Goal: Task Accomplishment & Management: Manage account settings

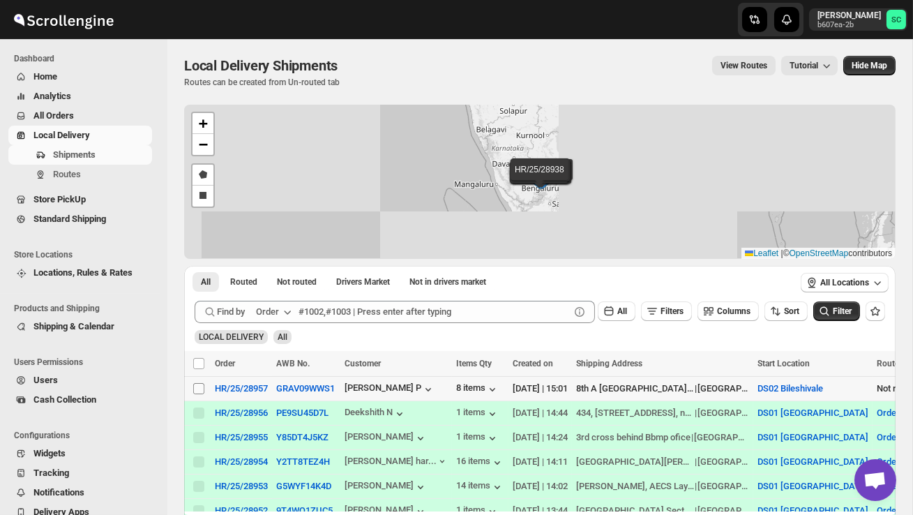
click at [199, 389] on input "Select shipment" at bounding box center [198, 388] width 11 height 11
checkbox input "true"
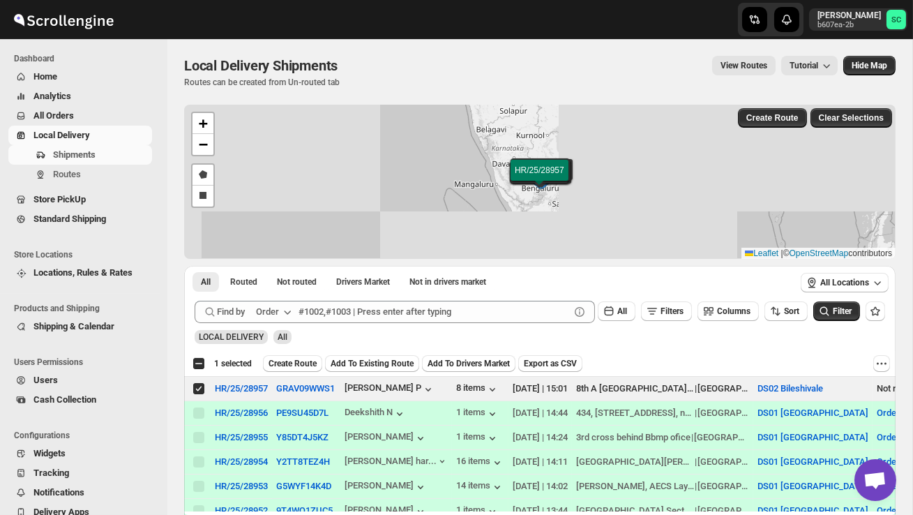
click at [299, 360] on span "Create Route" at bounding box center [293, 363] width 48 height 11
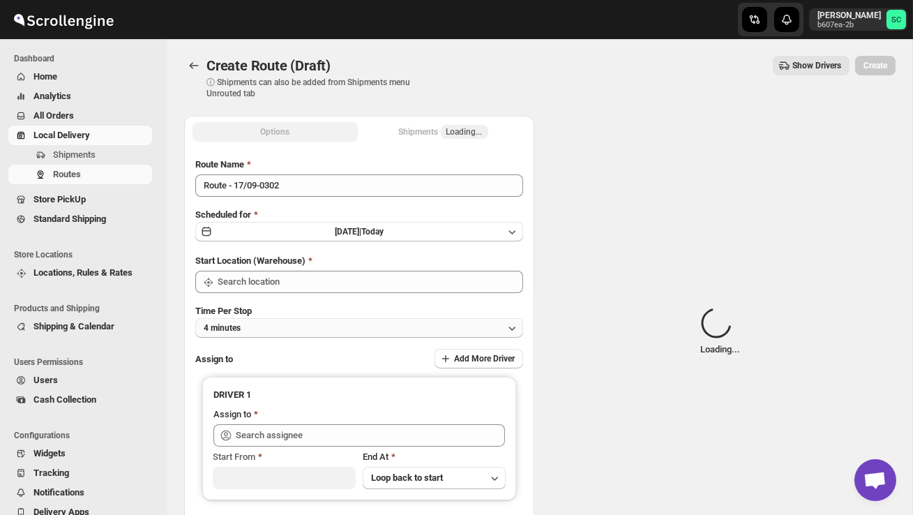
type input "DS02 Bileshivale"
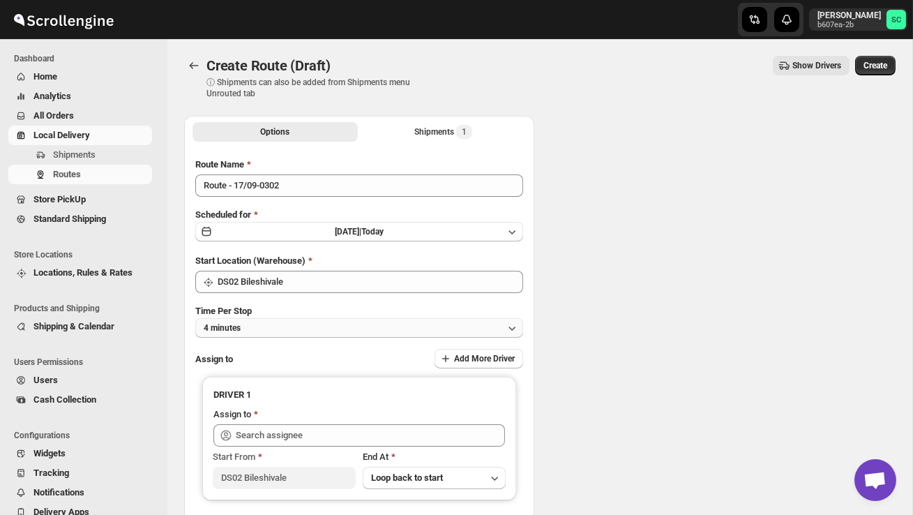
click at [304, 323] on button "4 minutes" at bounding box center [359, 328] width 328 height 20
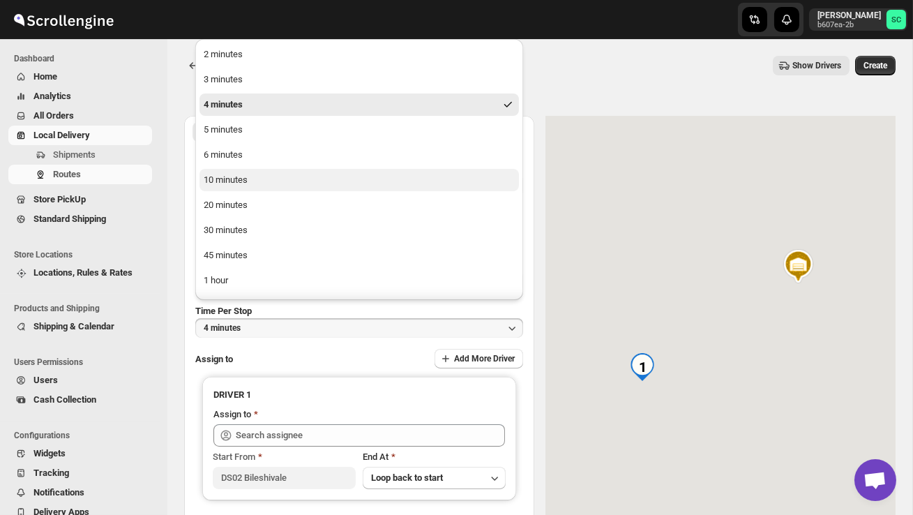
click at [248, 181] on div "10 minutes" at bounding box center [226, 180] width 44 height 14
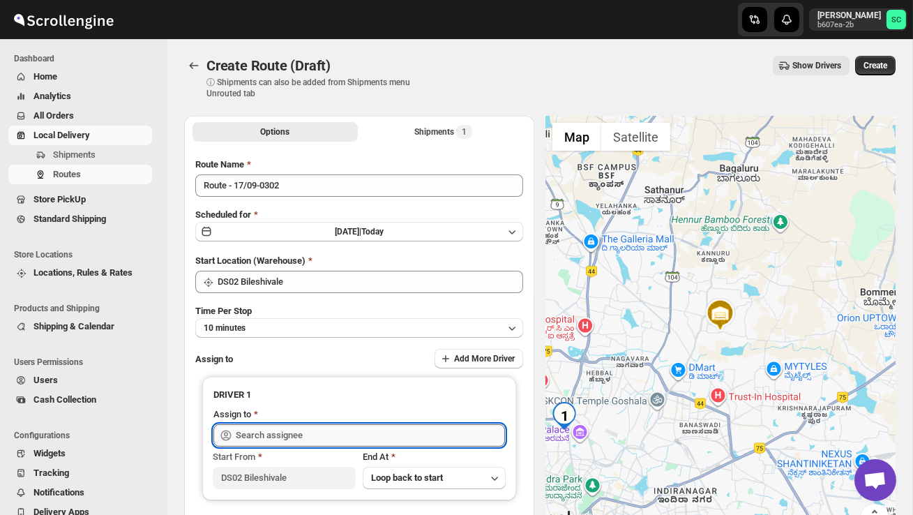
click at [281, 432] on input "text" at bounding box center [370, 435] width 269 height 22
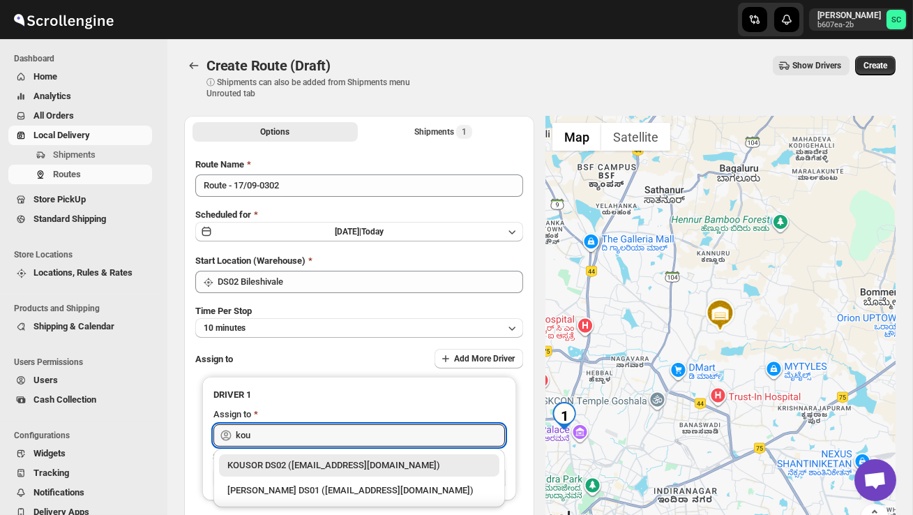
click at [359, 471] on div "KOUSOR DS02 ([EMAIL_ADDRESS][DOMAIN_NAME])" at bounding box center [359, 465] width 264 height 14
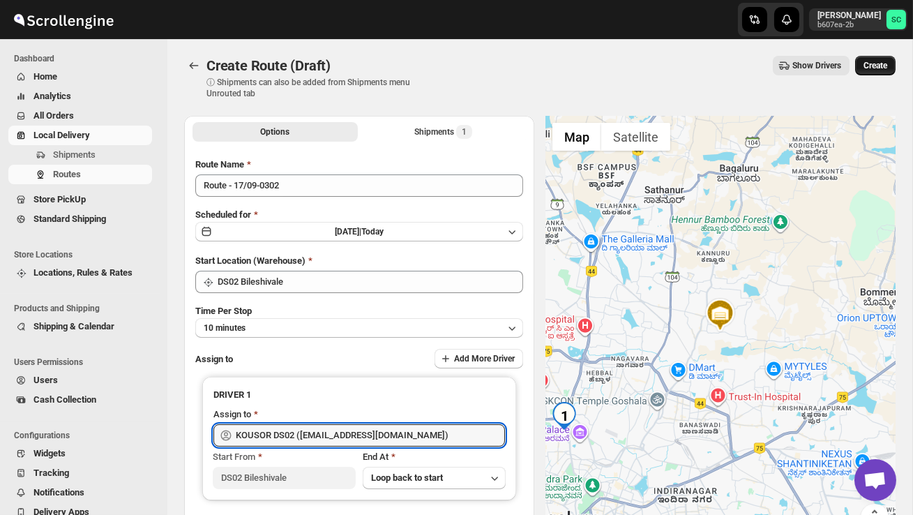
type input "KOUSOR DS02 ([EMAIL_ADDRESS][DOMAIN_NAME])"
click at [880, 66] on span "Create" at bounding box center [876, 65] width 24 height 11
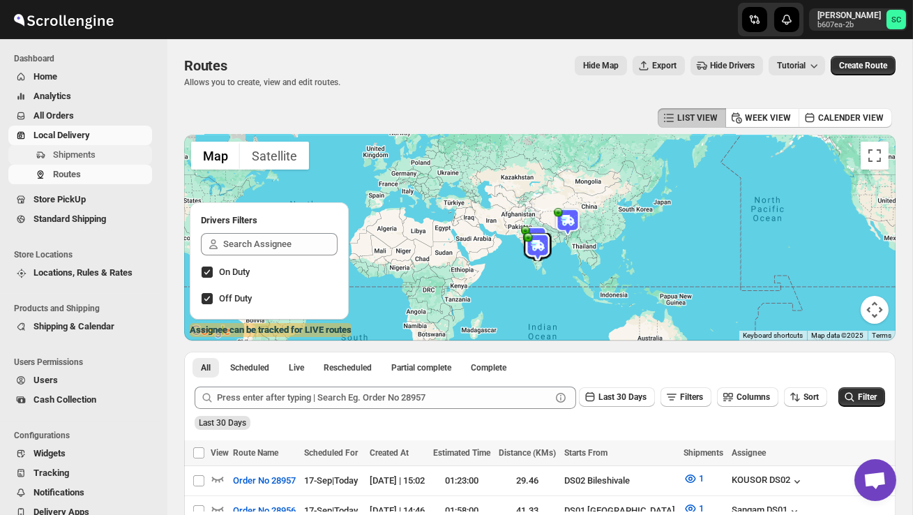
click at [96, 151] on span "Shipments" at bounding box center [74, 154] width 43 height 10
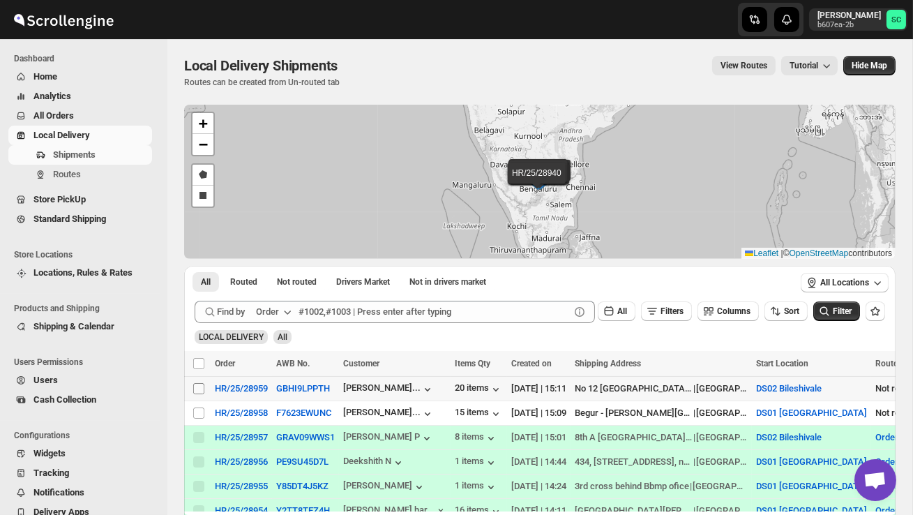
click at [199, 391] on input "Select shipment" at bounding box center [198, 388] width 11 height 11
checkbox input "true"
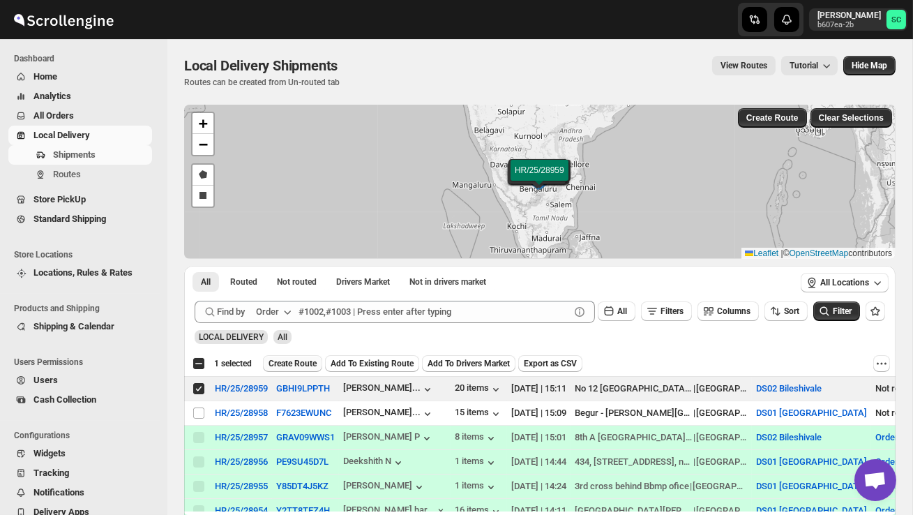
click at [296, 368] on span "Create Route" at bounding box center [293, 363] width 48 height 11
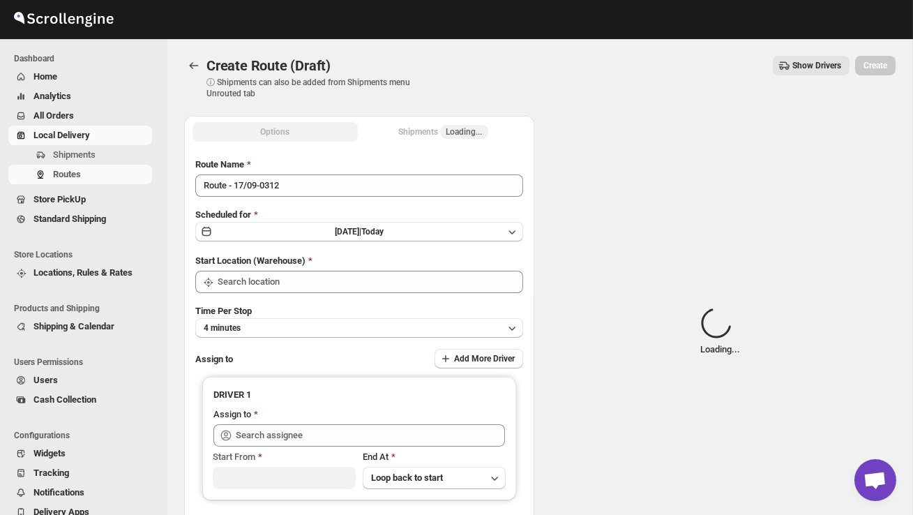
type input "DS02 Bileshivale"
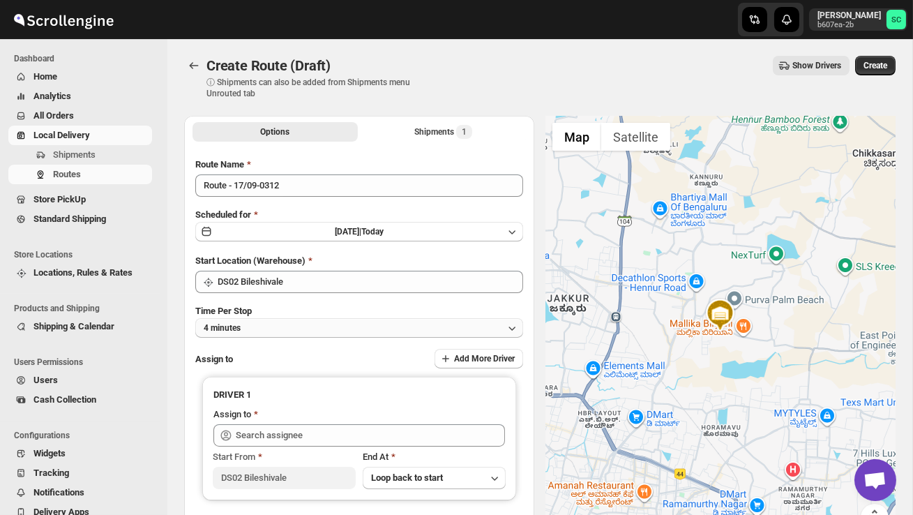
click at [317, 322] on button "4 minutes" at bounding box center [359, 328] width 328 height 20
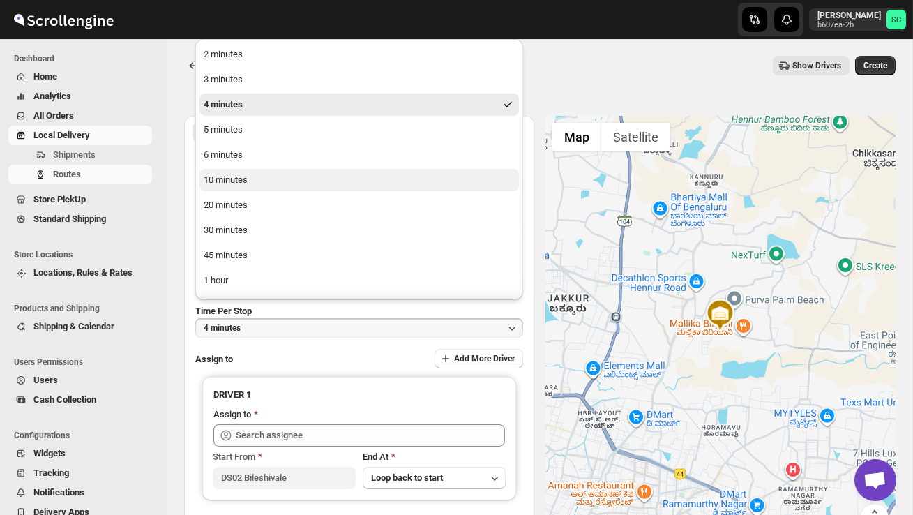
click at [268, 182] on button "10 minutes" at bounding box center [358, 180] width 319 height 22
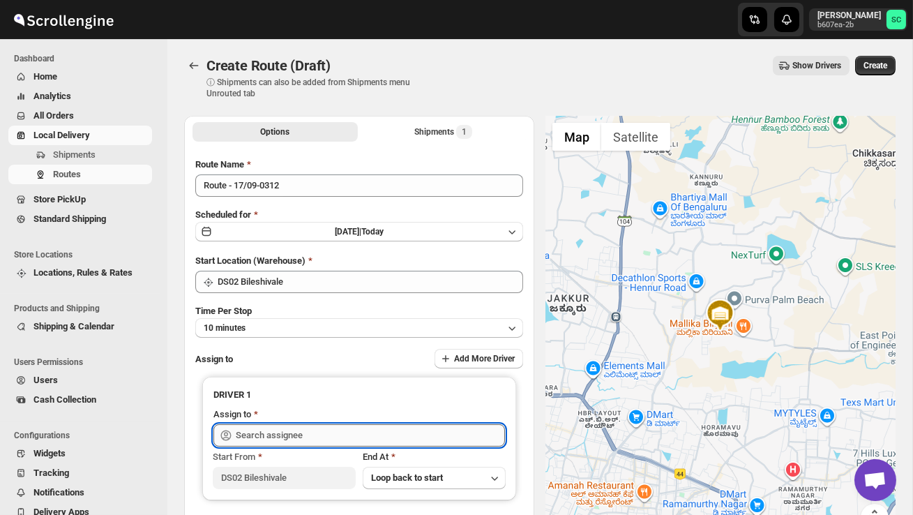
click at [303, 433] on input "text" at bounding box center [370, 435] width 269 height 22
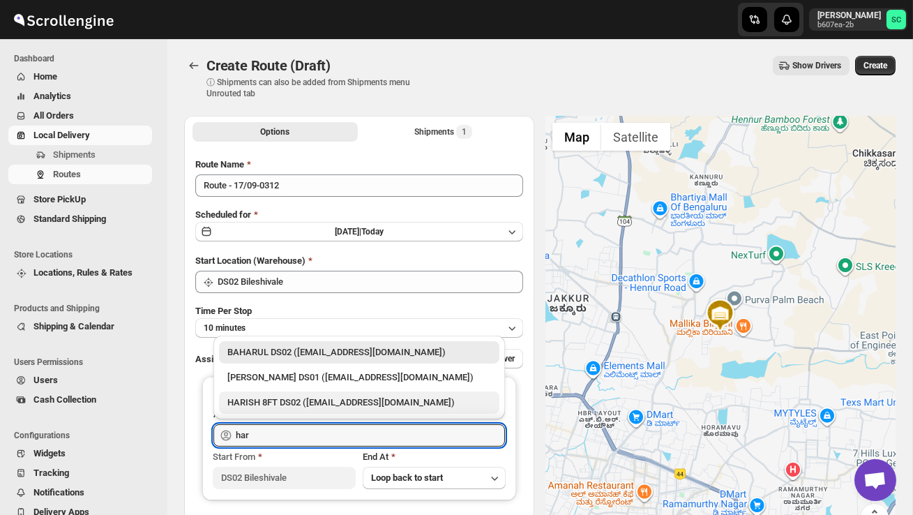
click at [326, 410] on div "HARISH 8FT DS02 ([EMAIL_ADDRESS][DOMAIN_NAME])" at bounding box center [359, 402] width 280 height 22
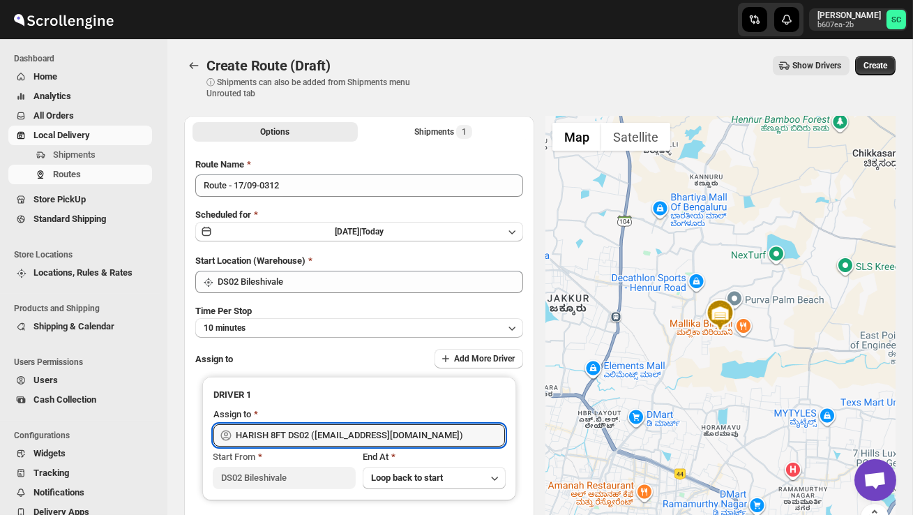
type input "HARISH 8FT DS02 ([EMAIL_ADDRESS][DOMAIN_NAME])"
click at [880, 54] on div "Create Route (Draft). This page is ready Create Route (Draft) ⓘ Shipments can a…" at bounding box center [539, 77] width 711 height 77
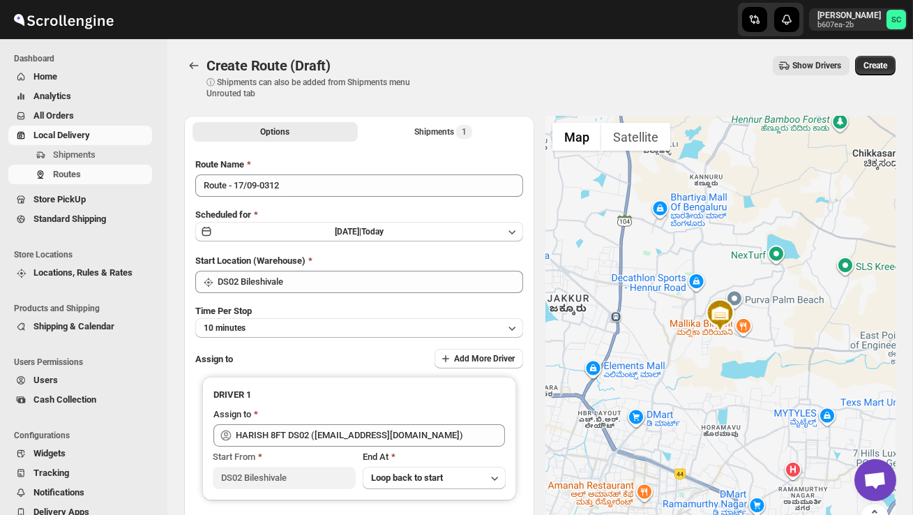
click at [875, 64] on span "Create" at bounding box center [876, 65] width 24 height 11
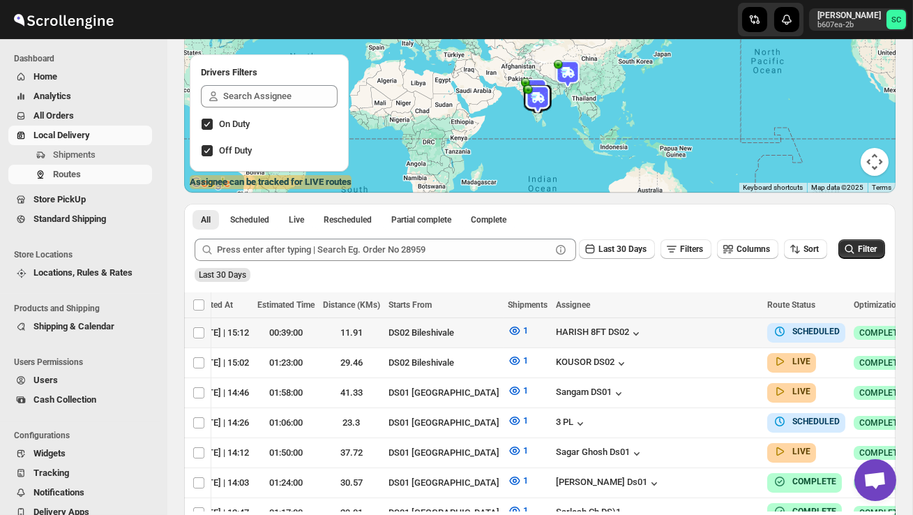
scroll to position [0, 208]
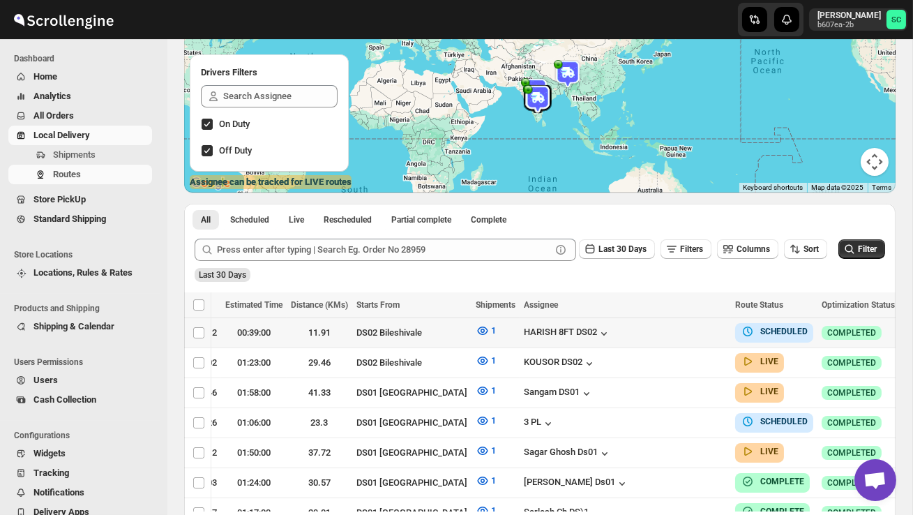
click at [906, 327] on icon "button" at bounding box center [913, 332] width 14 height 14
checkbox input "true"
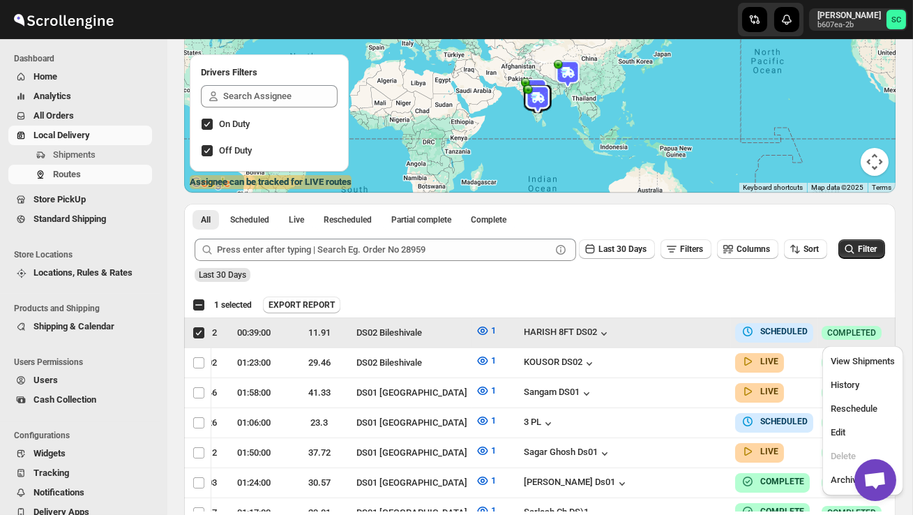
scroll to position [0, 1]
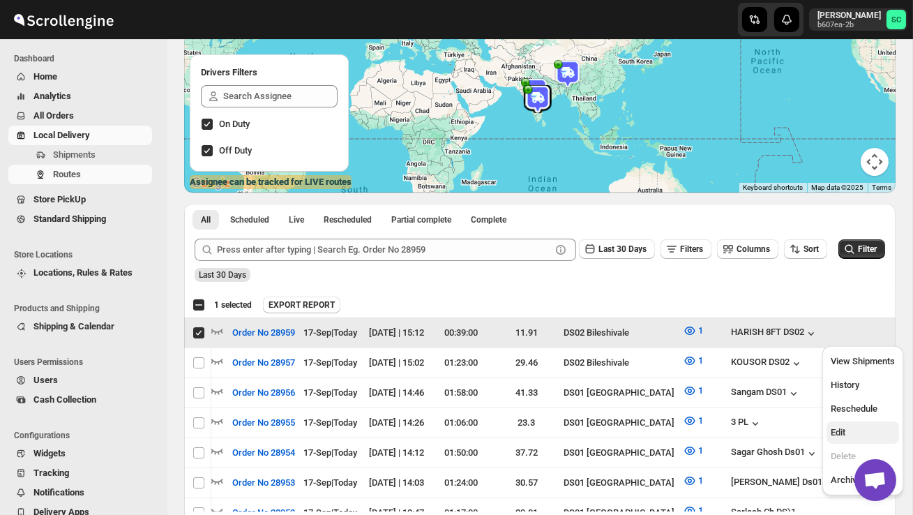
click at [857, 429] on span "Edit" at bounding box center [863, 433] width 64 height 14
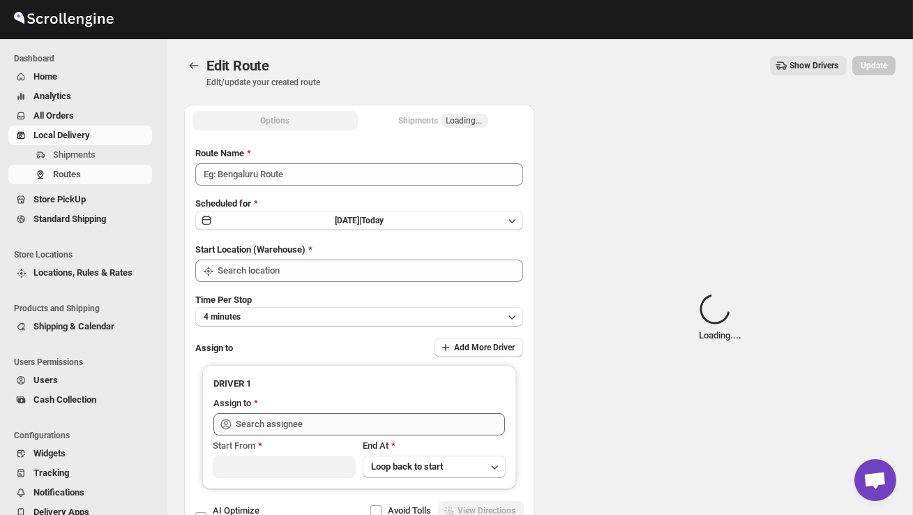
type input "Order No 28959"
type input "DS02 Bileshivale"
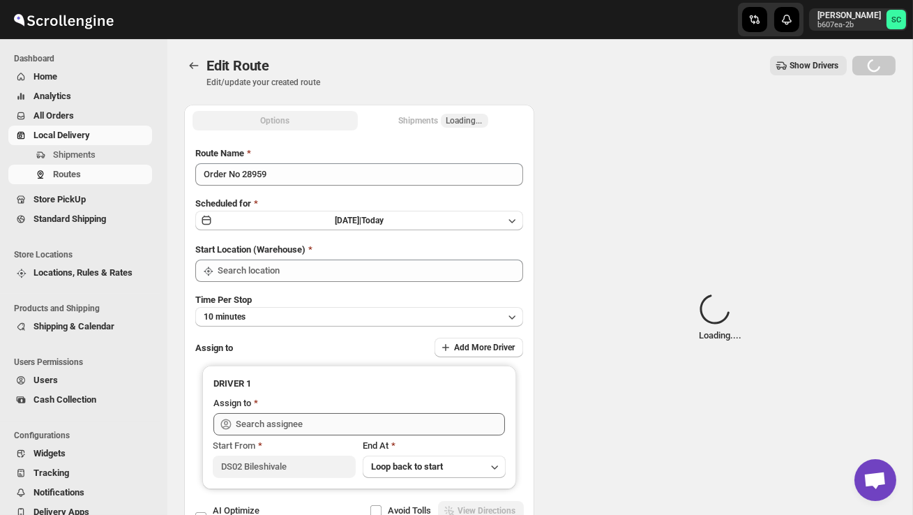
type input "DS02 Bileshivale"
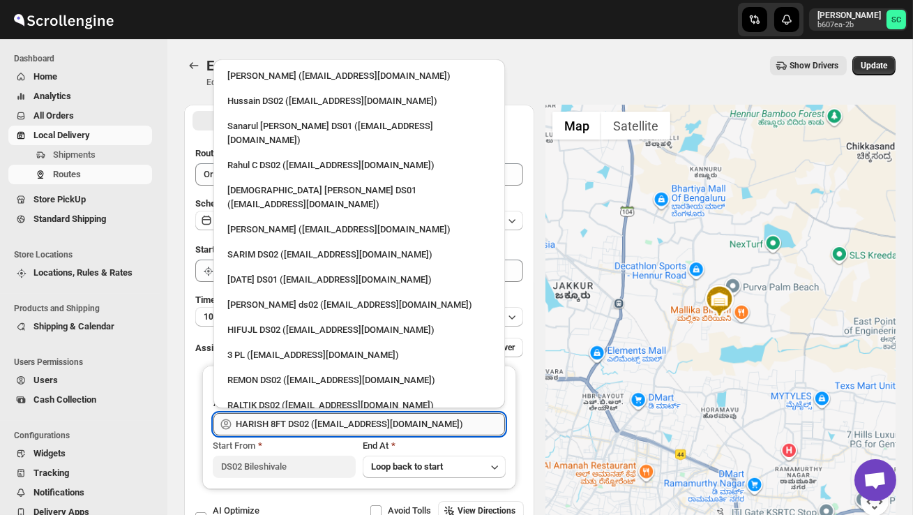
click at [437, 423] on input "HARISH 8FT DS02 ([EMAIL_ADDRESS][DOMAIN_NAME])" at bounding box center [370, 424] width 269 height 22
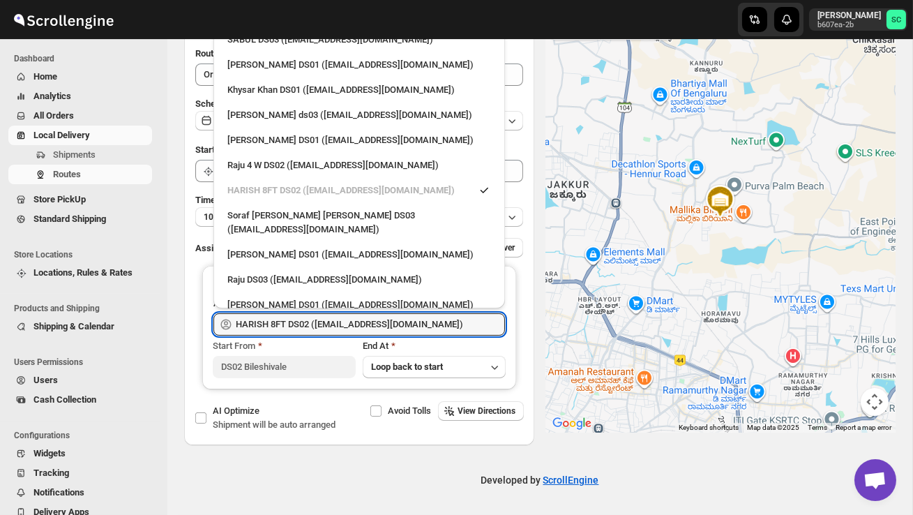
scroll to position [1281, 0]
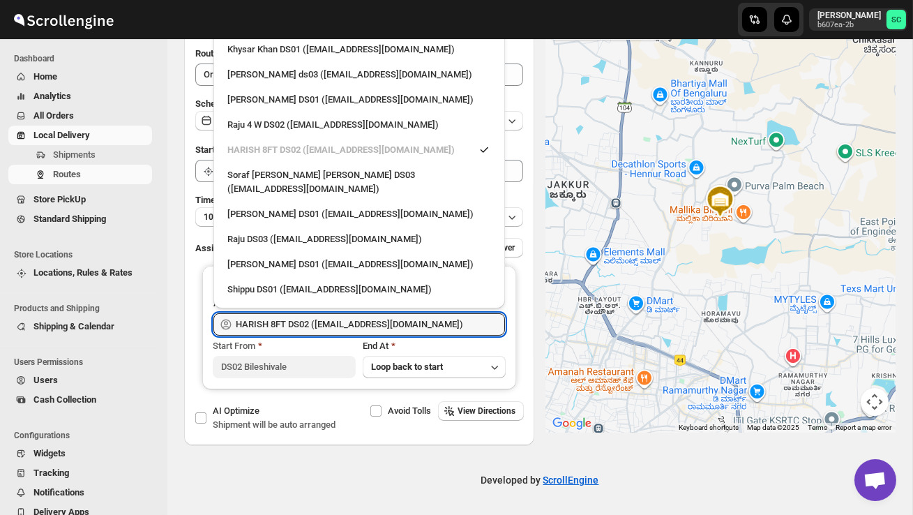
click at [331, 383] on div "[PERSON_NAME] DS02 ([EMAIL_ADDRESS][DOMAIN_NAME])" at bounding box center [359, 390] width 264 height 14
type input "[PERSON_NAME] DS02 ([EMAIL_ADDRESS][DOMAIN_NAME])"
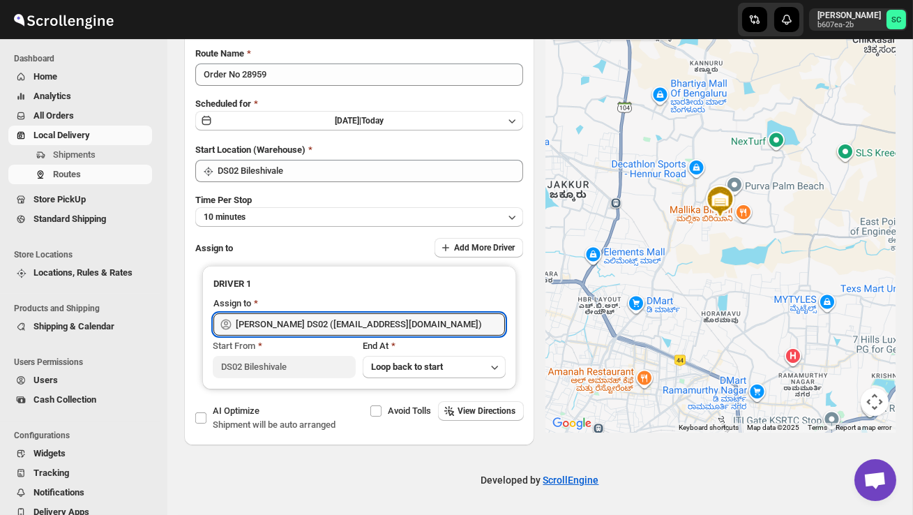
scroll to position [0, 0]
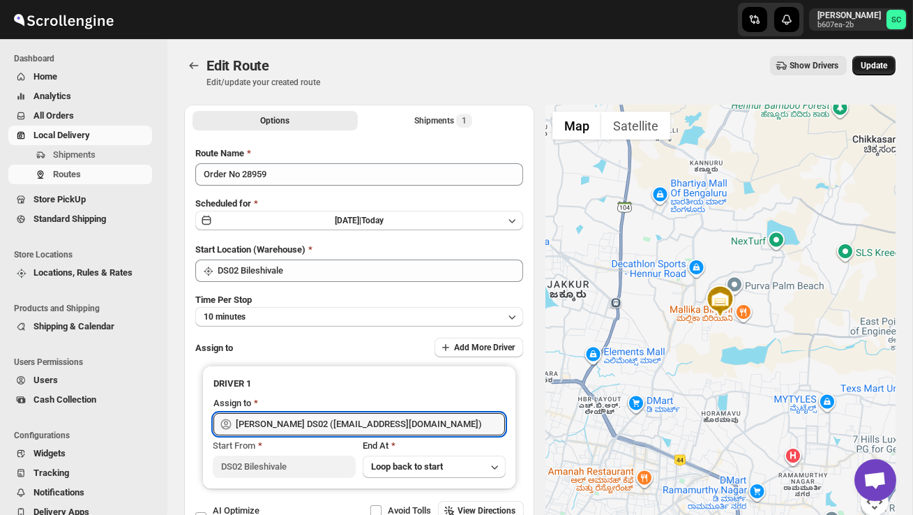
click at [875, 63] on span "Update" at bounding box center [874, 65] width 27 height 11
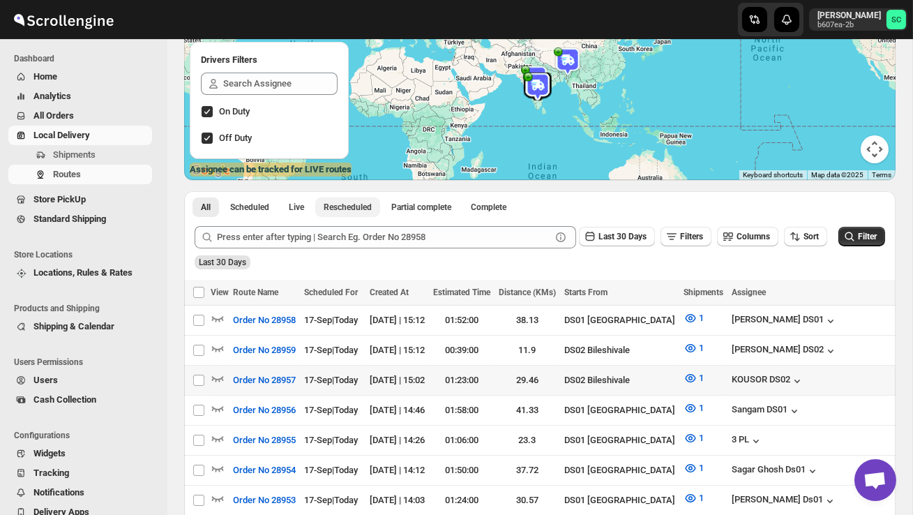
scroll to position [166, 0]
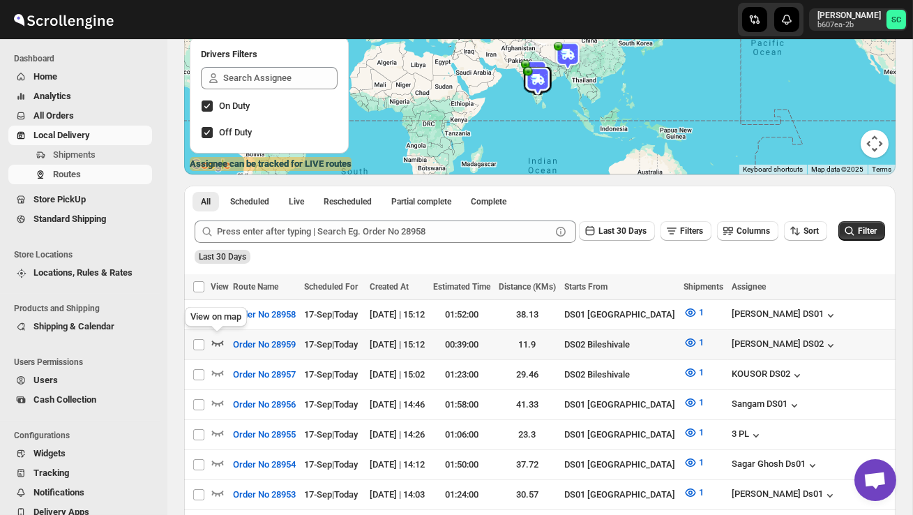
click at [216, 346] on icon "button" at bounding box center [218, 343] width 14 height 14
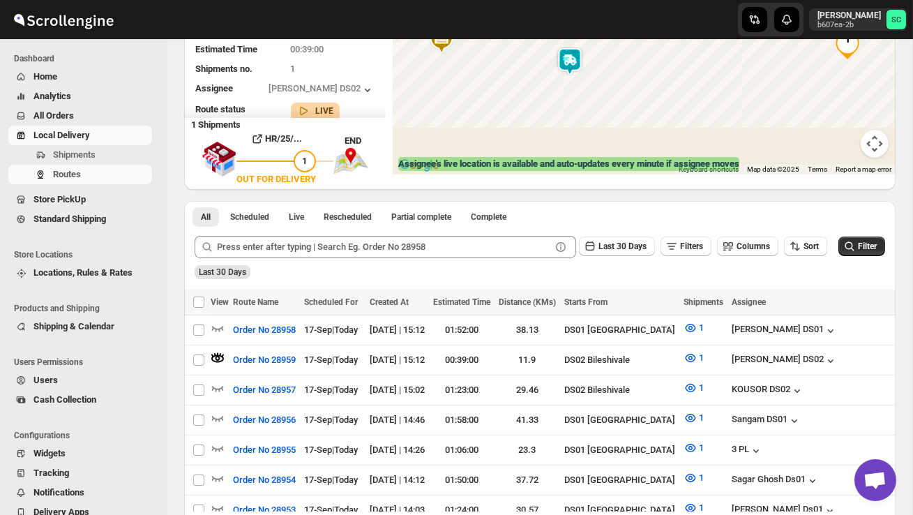
scroll to position [116, 0]
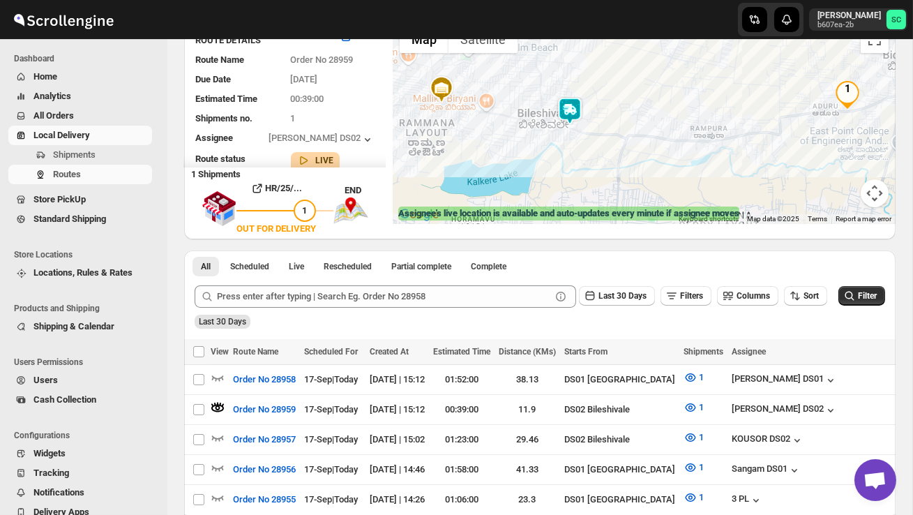
click at [577, 115] on img at bounding box center [570, 111] width 28 height 28
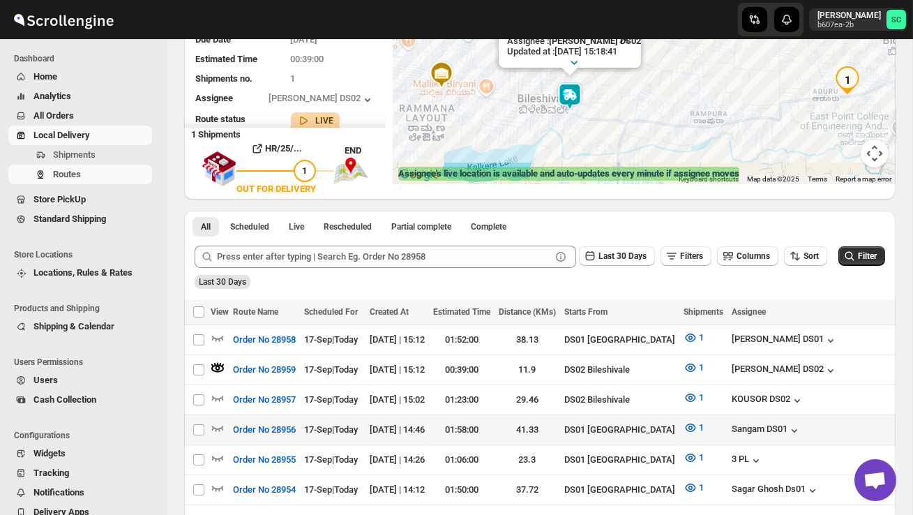
scroll to position [167, 0]
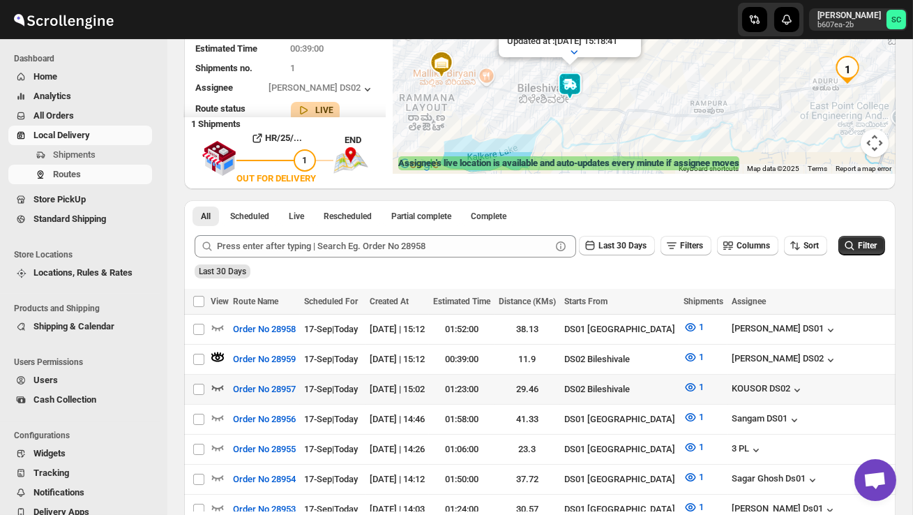
click at [217, 385] on icon "button" at bounding box center [218, 387] width 14 height 14
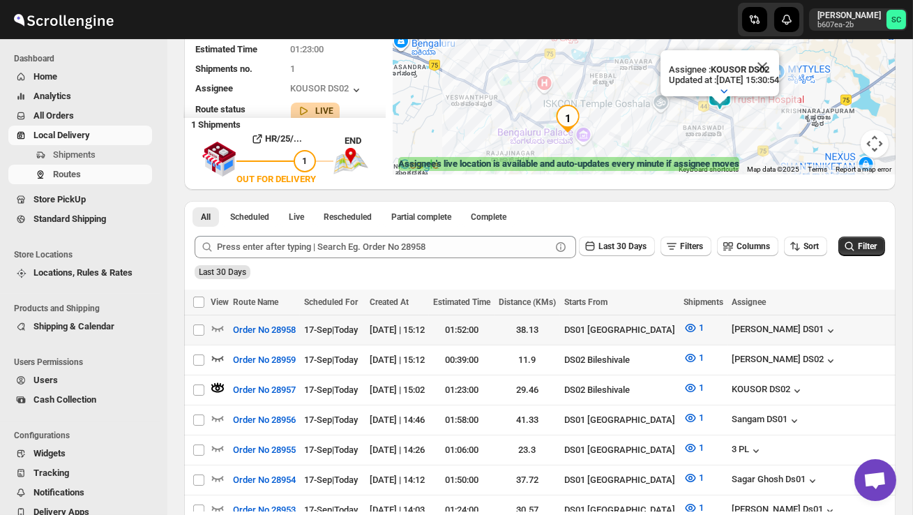
scroll to position [181, 0]
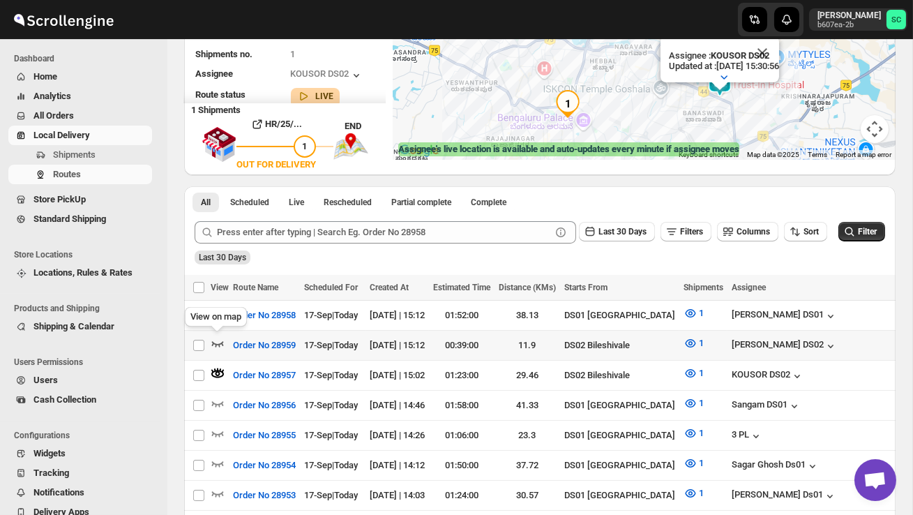
click at [217, 340] on icon "button" at bounding box center [218, 343] width 14 height 14
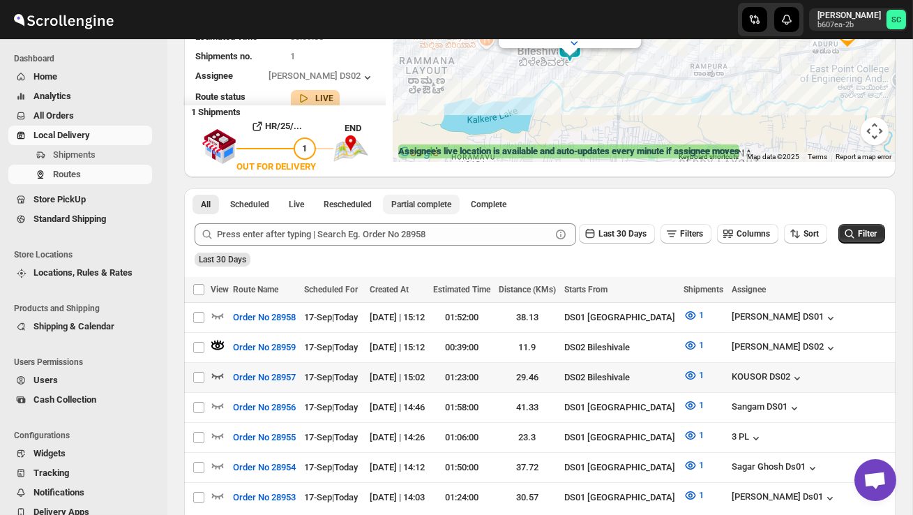
scroll to position [193, 0]
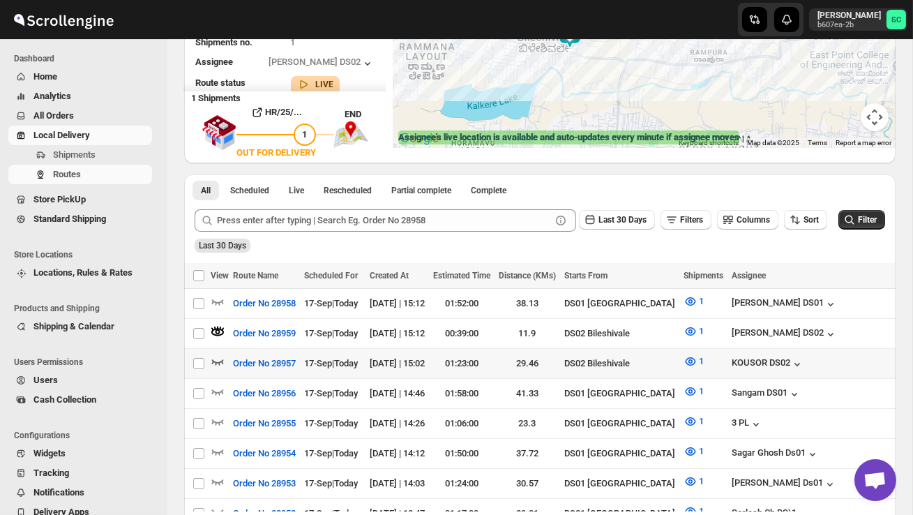
click at [217, 359] on icon "button" at bounding box center [218, 361] width 14 height 14
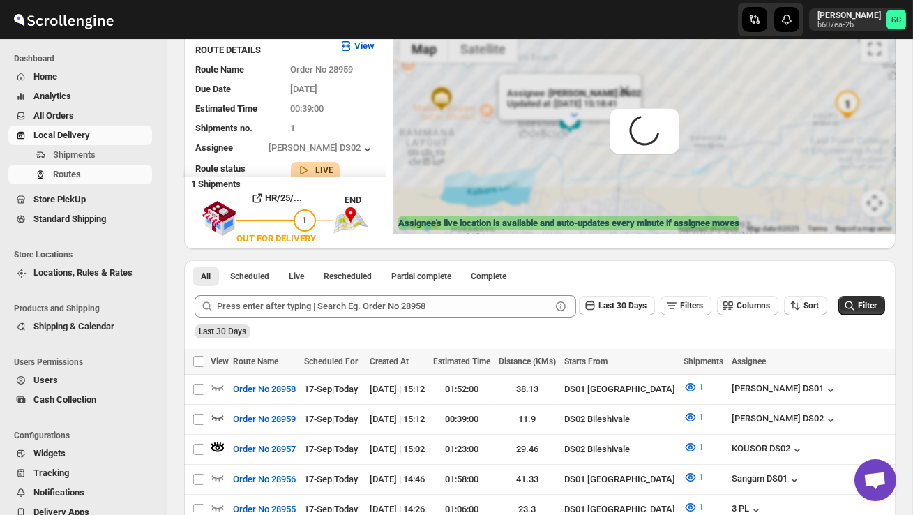
scroll to position [0, 0]
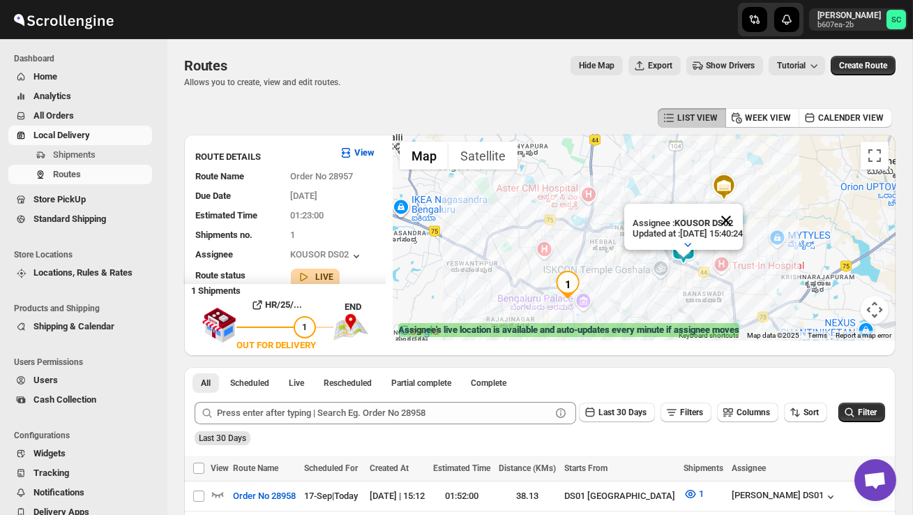
click at [743, 216] on button "Close" at bounding box center [725, 220] width 33 height 33
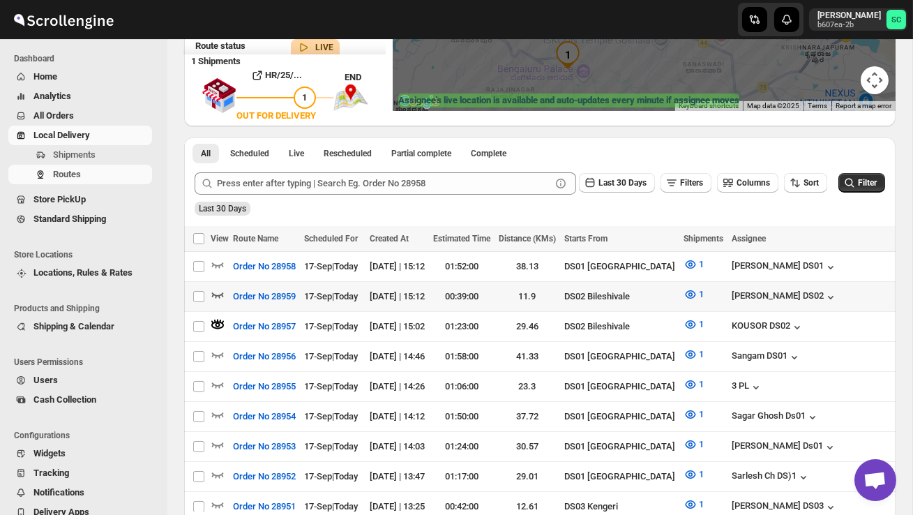
scroll to position [234, 0]
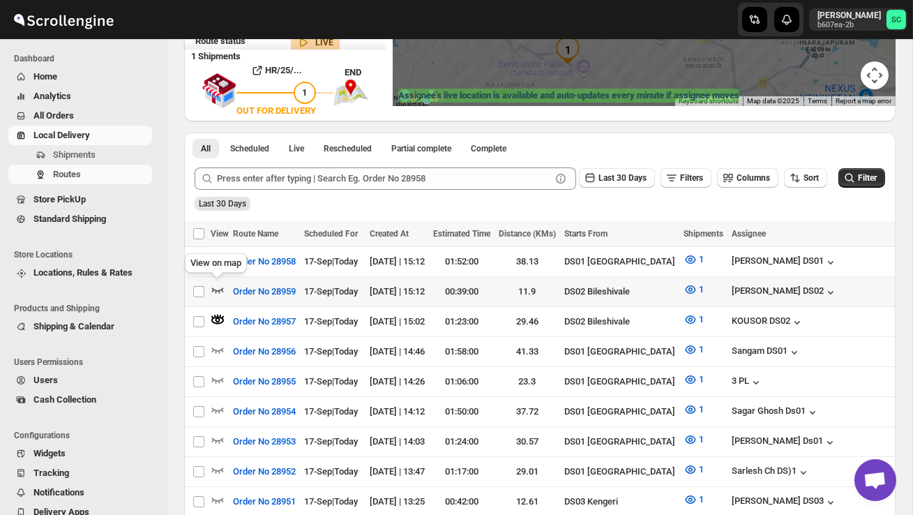
click at [218, 285] on icon "button" at bounding box center [218, 290] width 14 height 14
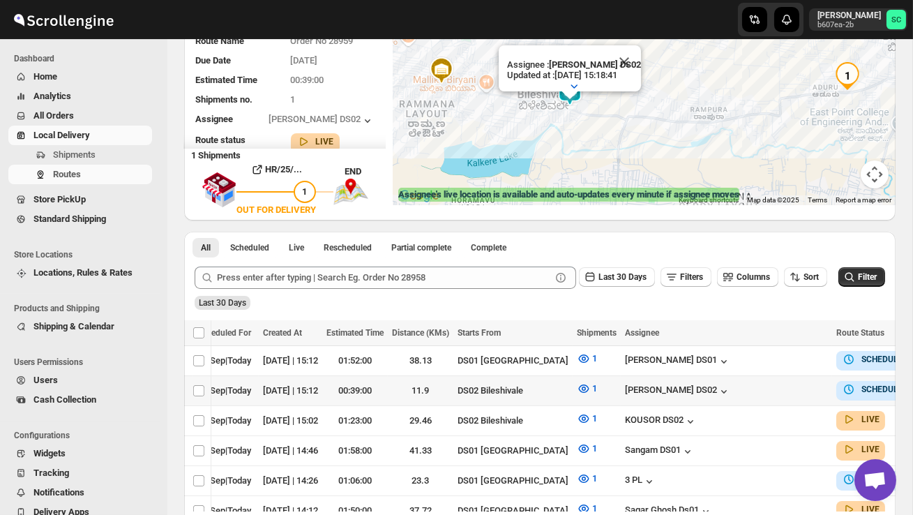
scroll to position [0, 208]
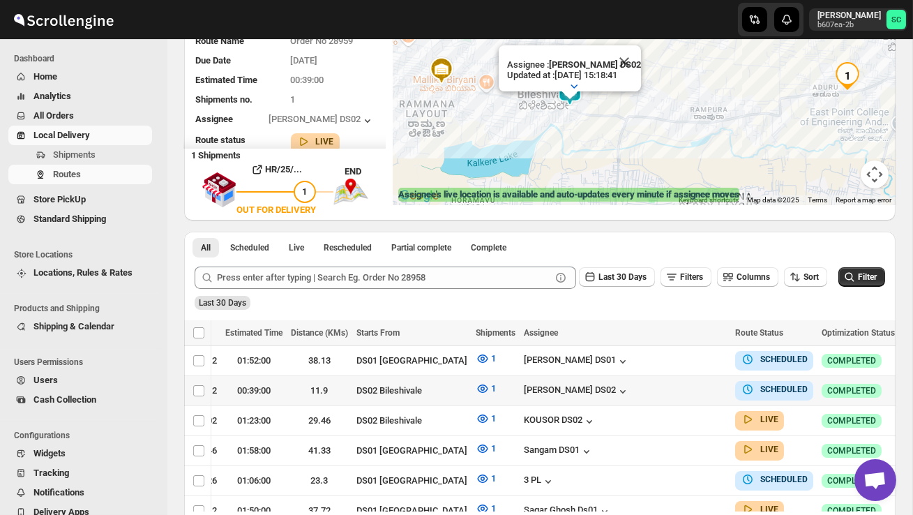
click at [906, 392] on icon "button" at bounding box center [913, 390] width 14 height 14
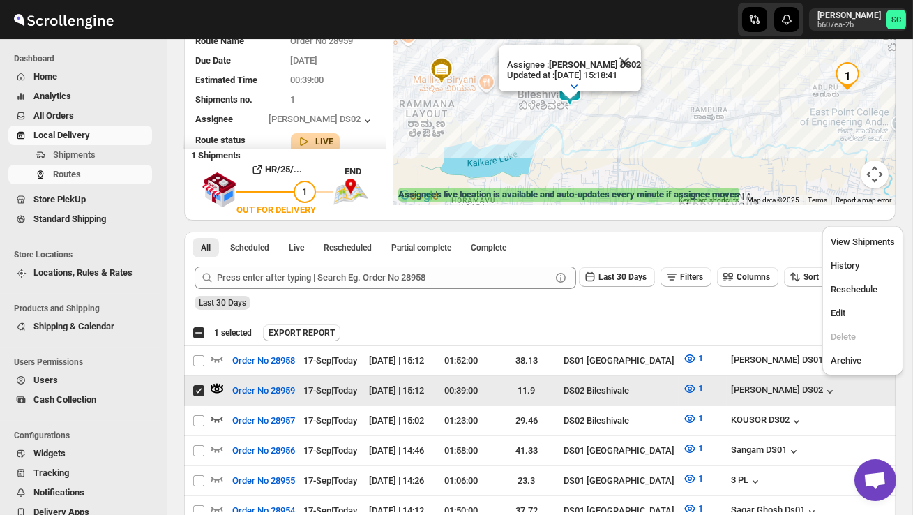
click at [865, 227] on div "View Shipments History Reschedule Edit Delete Archive" at bounding box center [862, 300] width 81 height 149
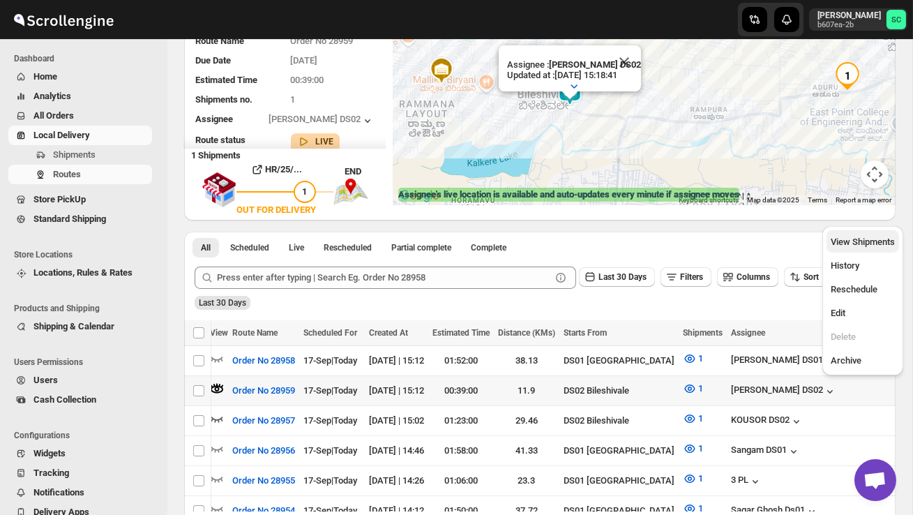
click at [866, 237] on span "View Shipments" at bounding box center [863, 241] width 64 height 10
checkbox input "true"
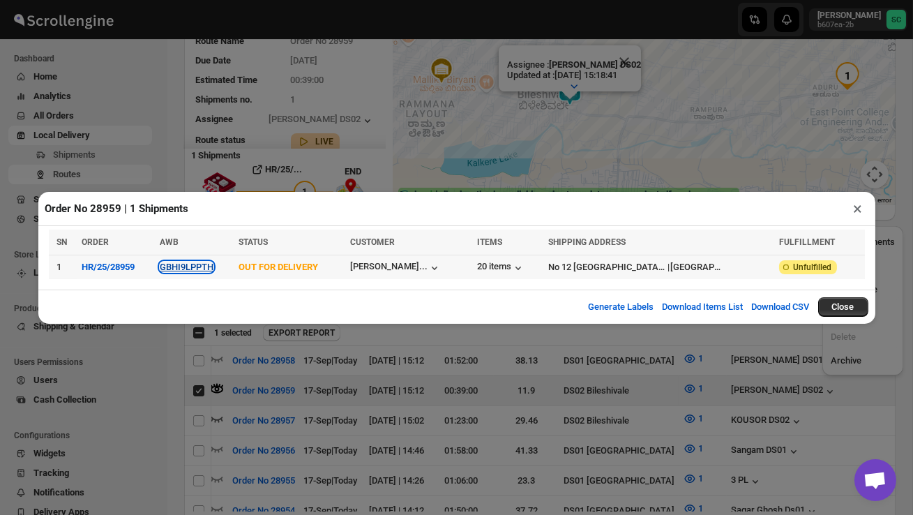
click at [205, 266] on button "GBHI9LPPTH" at bounding box center [187, 267] width 54 height 10
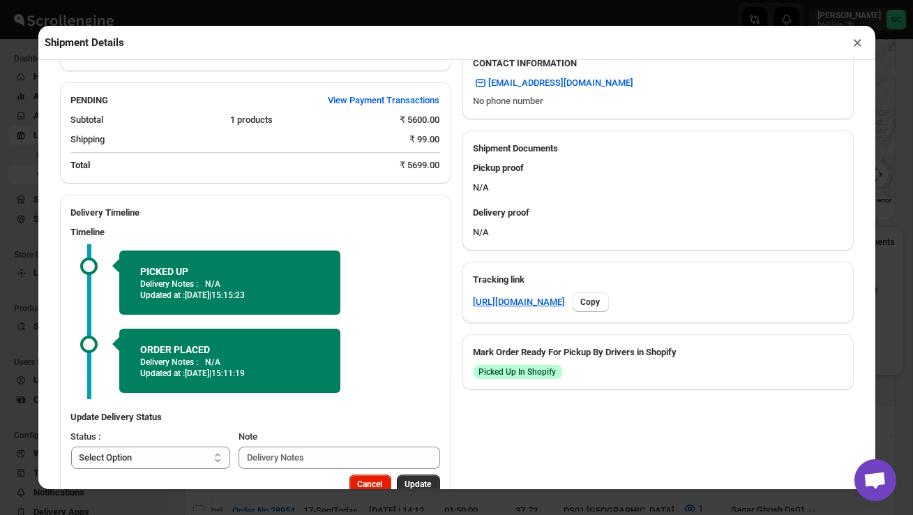
scroll to position [545, 0]
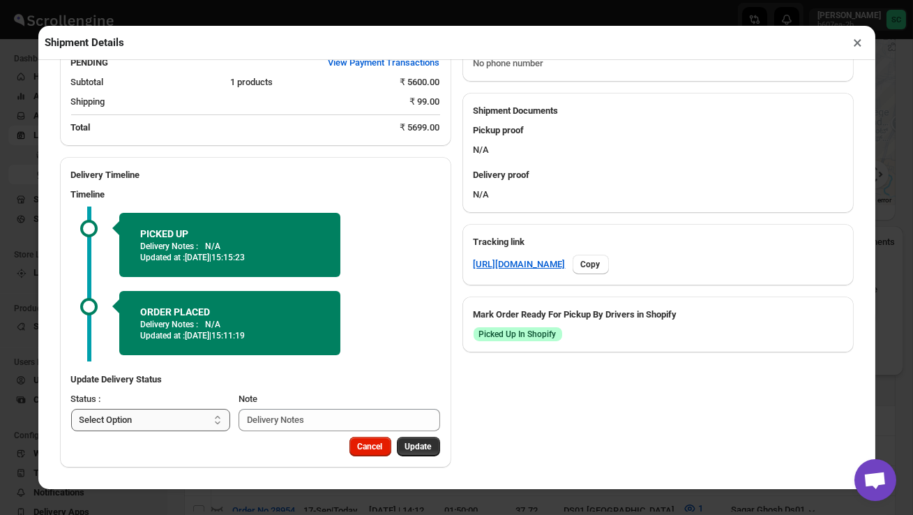
click at [189, 417] on select "Select Option PICKED UP OUT FOR DELIVERY RESCHEDULE DELIVERED CANCELLED" at bounding box center [151, 420] width 160 height 22
select select "DELIVERED"
click at [419, 444] on span "Update" at bounding box center [418, 446] width 27 height 11
select select
click at [855, 36] on button "×" at bounding box center [858, 43] width 20 height 20
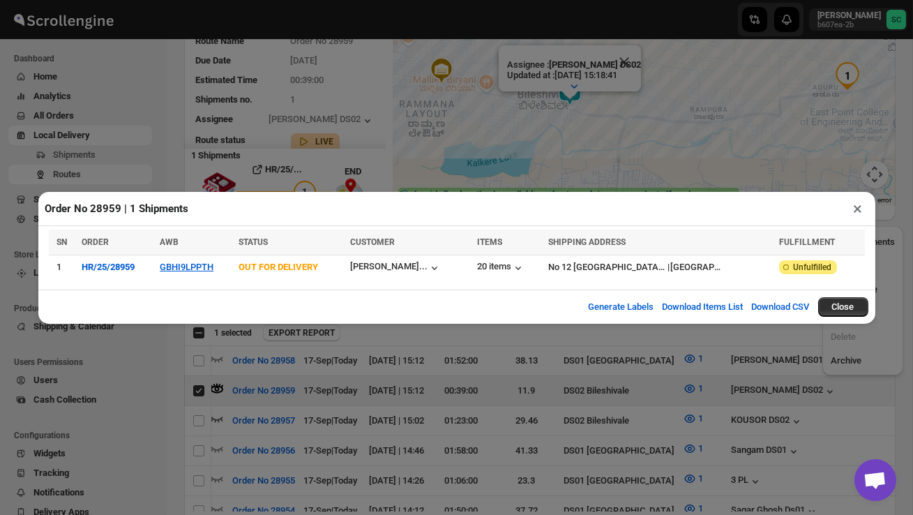
click at [860, 208] on button "×" at bounding box center [858, 209] width 20 height 20
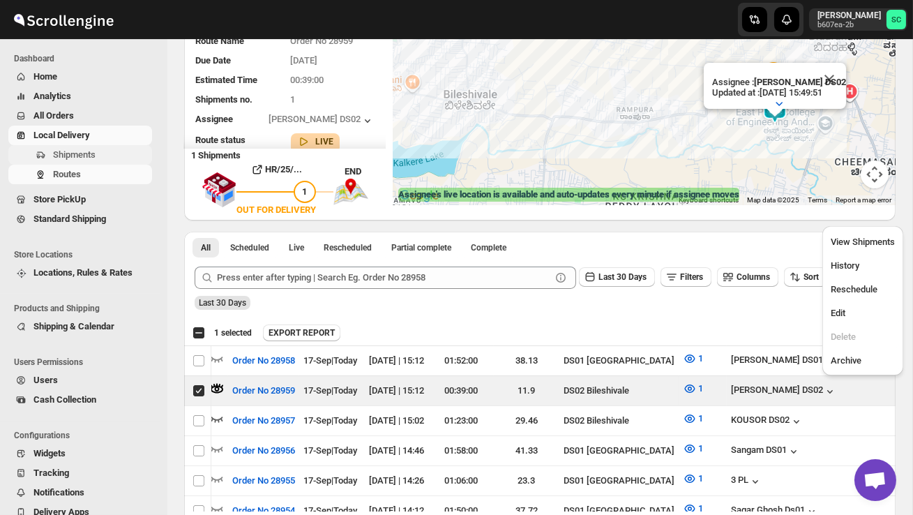
click at [106, 157] on span "Shipments" at bounding box center [101, 155] width 96 height 14
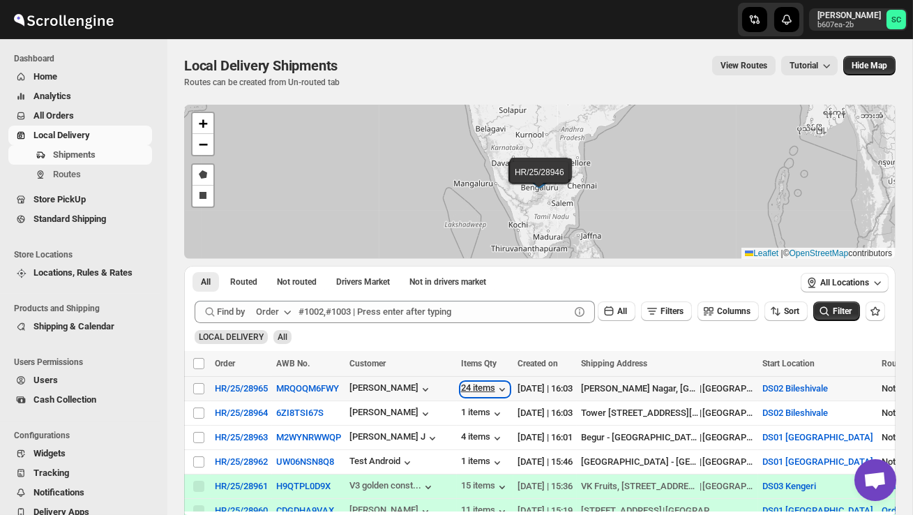
click at [491, 385] on div "24 items" at bounding box center [485, 389] width 48 height 14
click at [196, 412] on input "Select shipment" at bounding box center [198, 412] width 11 height 11
checkbox input "true"
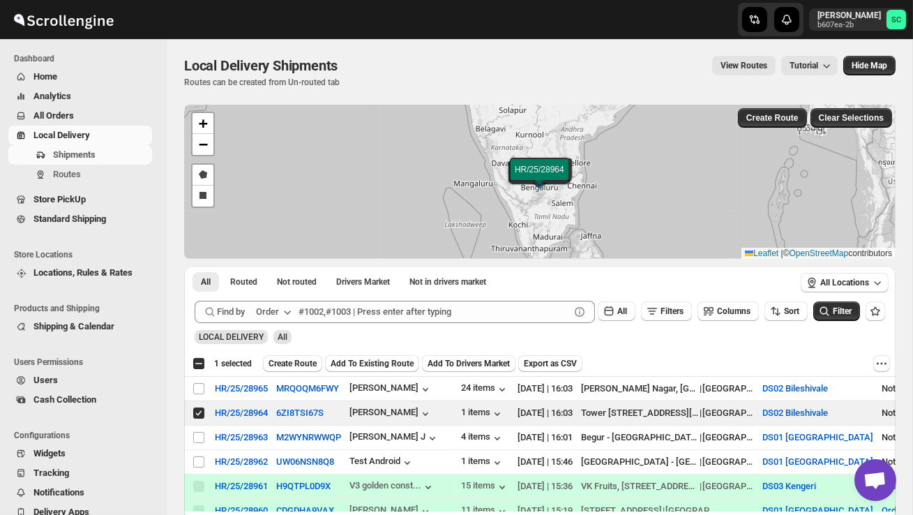
click at [298, 363] on span "Create Route" at bounding box center [293, 363] width 48 height 11
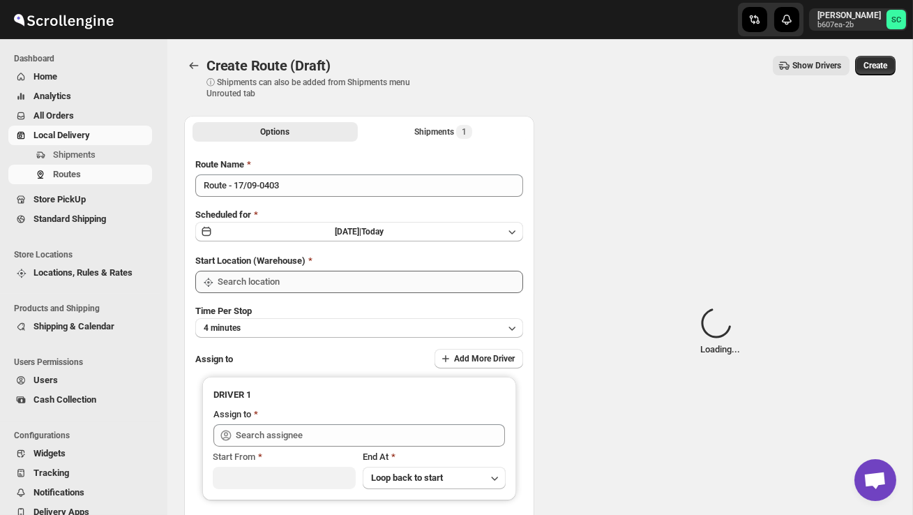
type input "DS02 Bileshivale"
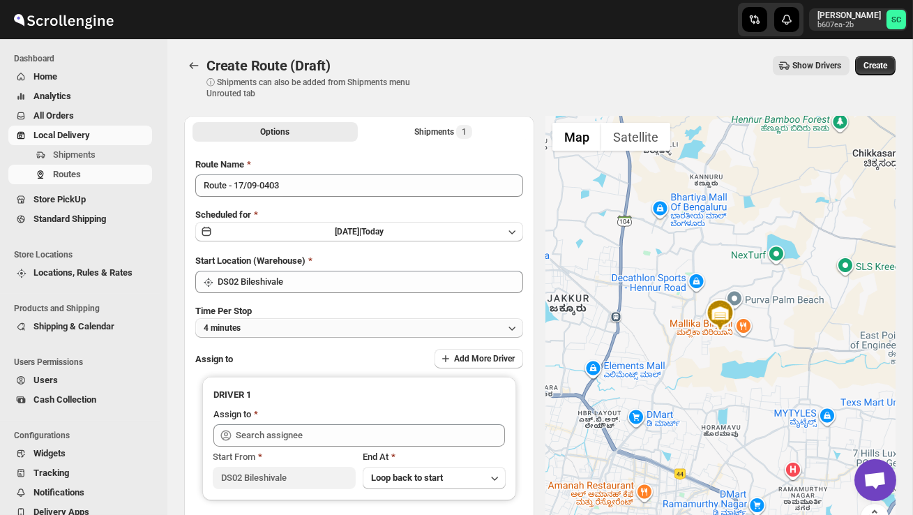
click at [321, 324] on button "4 minutes" at bounding box center [359, 328] width 328 height 20
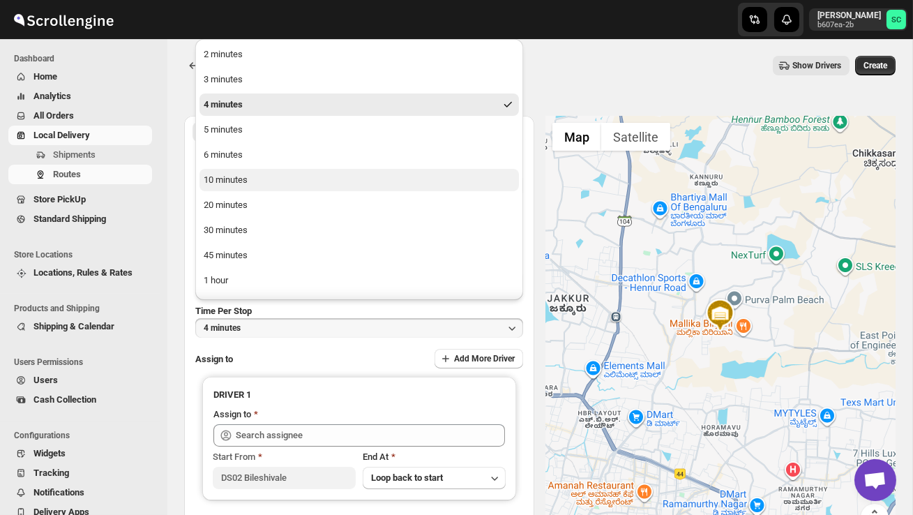
click at [270, 185] on button "10 minutes" at bounding box center [358, 180] width 319 height 22
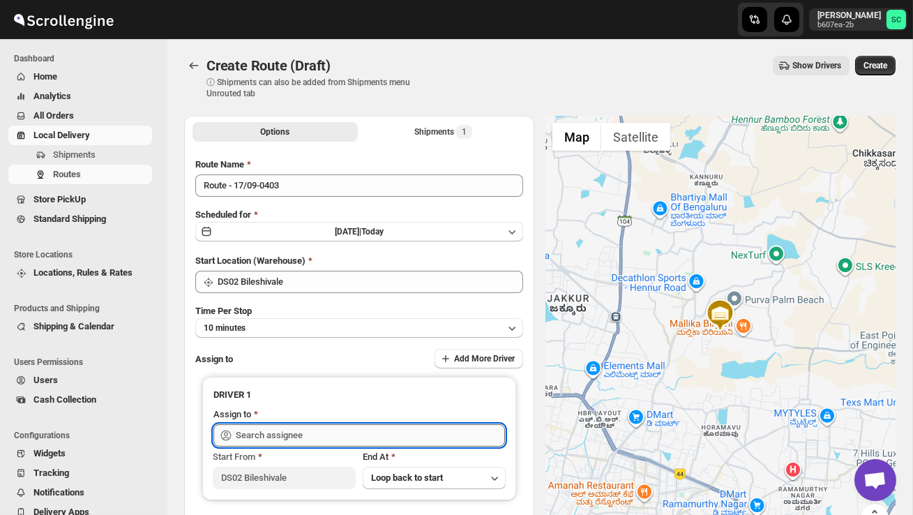
click at [302, 440] on input "text" at bounding box center [370, 435] width 269 height 22
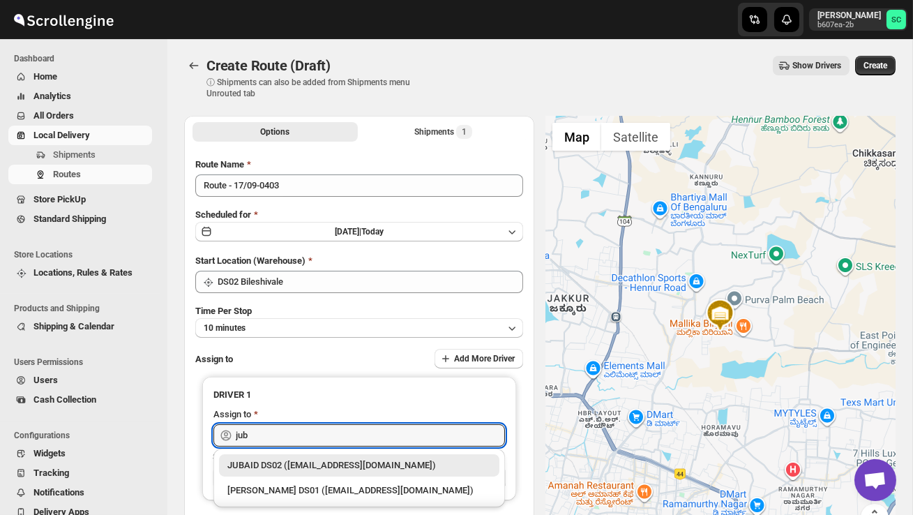
click at [340, 470] on div "JUBAID DS02 ([EMAIL_ADDRESS][DOMAIN_NAME])" at bounding box center [359, 465] width 264 height 14
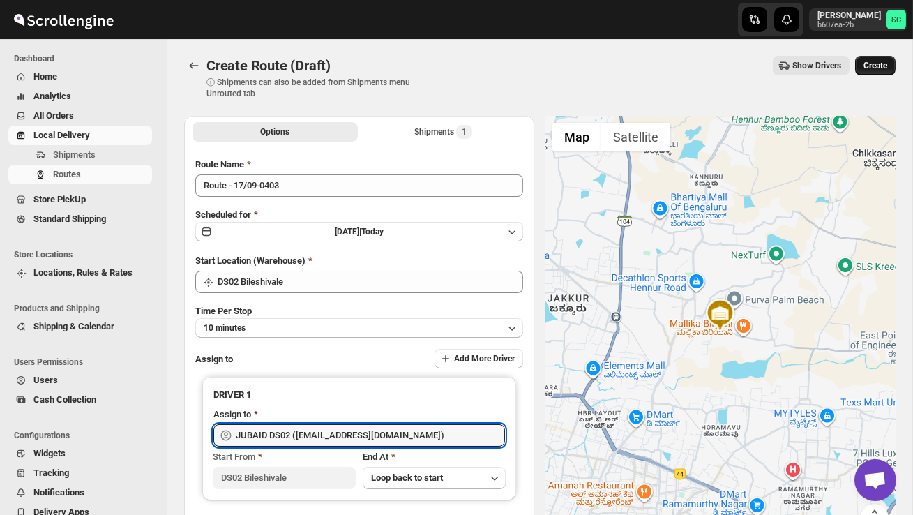
type input "JUBAID DS02 ([EMAIL_ADDRESS][DOMAIN_NAME])"
click at [865, 74] on button "Create" at bounding box center [875, 66] width 40 height 20
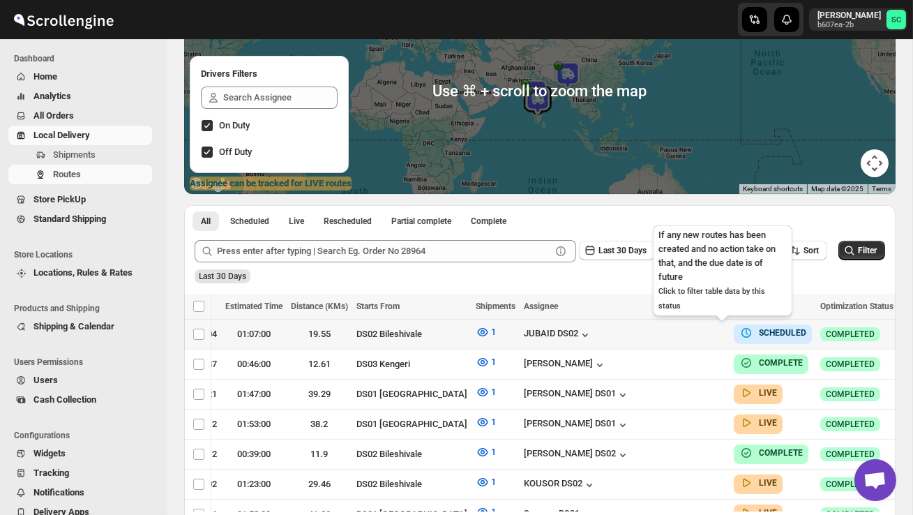
scroll to position [0, 208]
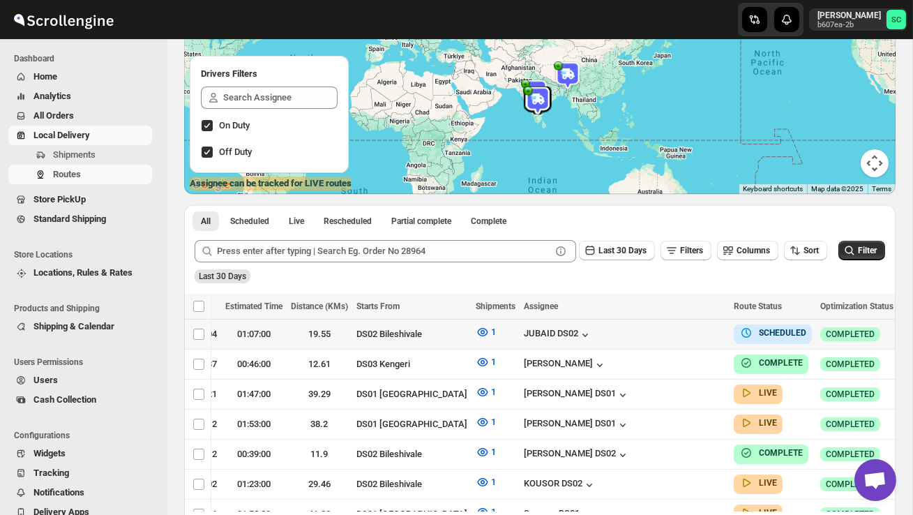
click at [905, 331] on icon "button" at bounding box center [912, 333] width 14 height 14
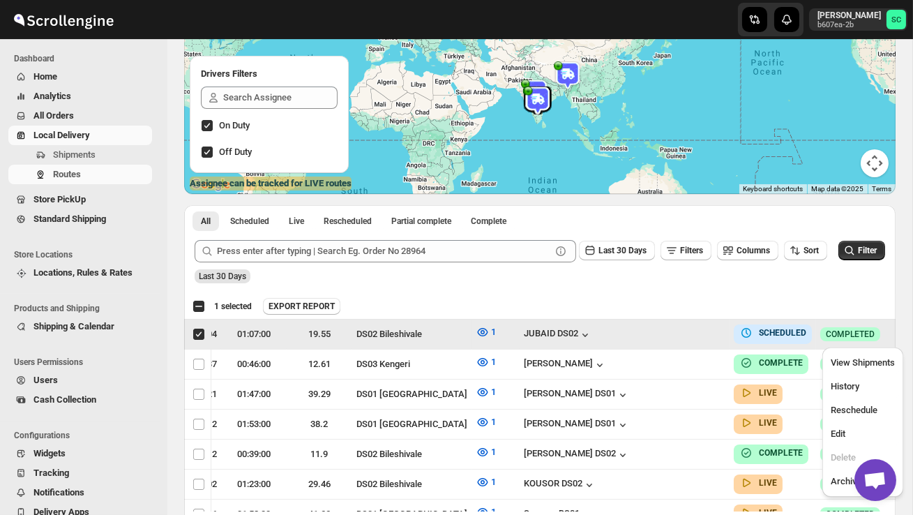
scroll to position [0, 1]
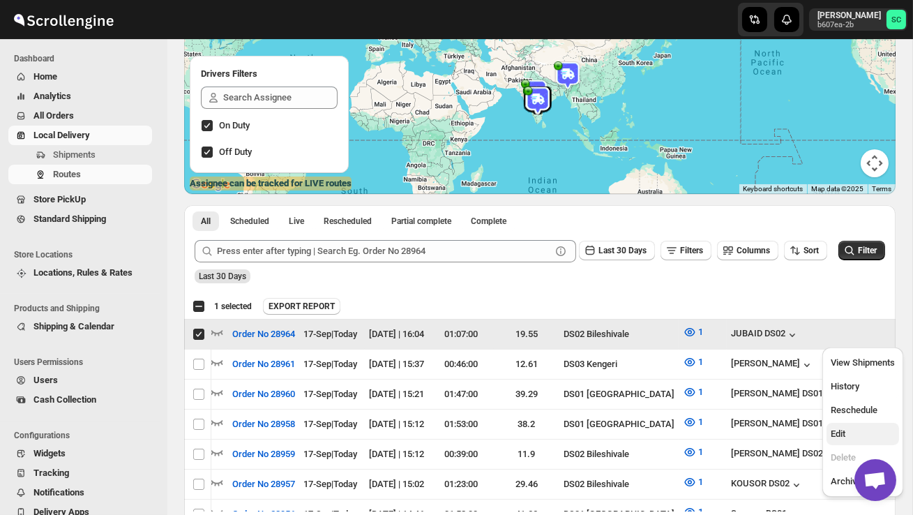
click at [848, 427] on span "Edit" at bounding box center [863, 434] width 64 height 14
checkbox input "false"
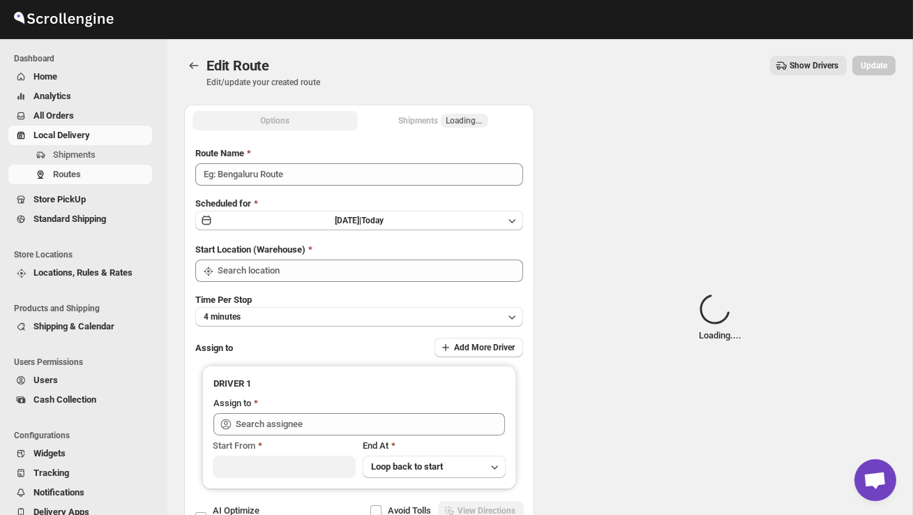
type input "Order No 28964"
type input "DS02 Bileshivale"
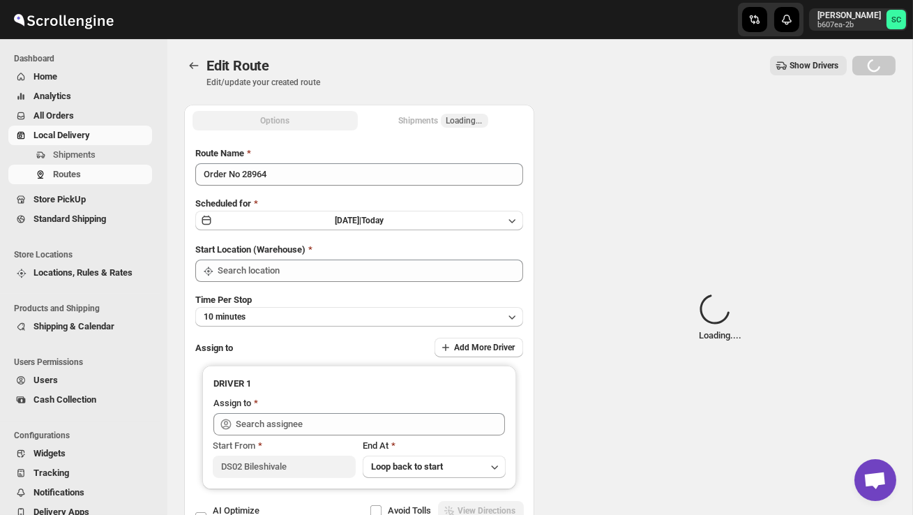
type input "DS02 Bileshivale"
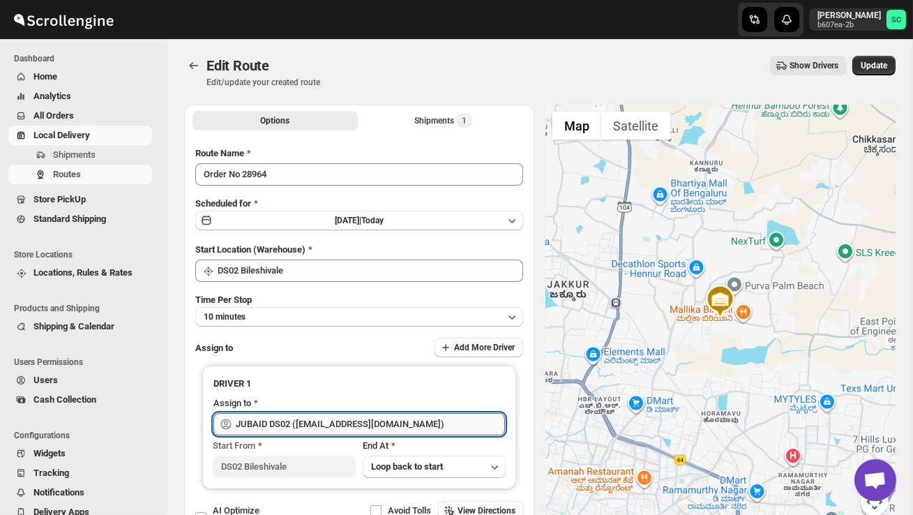
click at [424, 428] on input "JUBAID DS02 ([EMAIL_ADDRESS][DOMAIN_NAME])" at bounding box center [370, 424] width 269 height 22
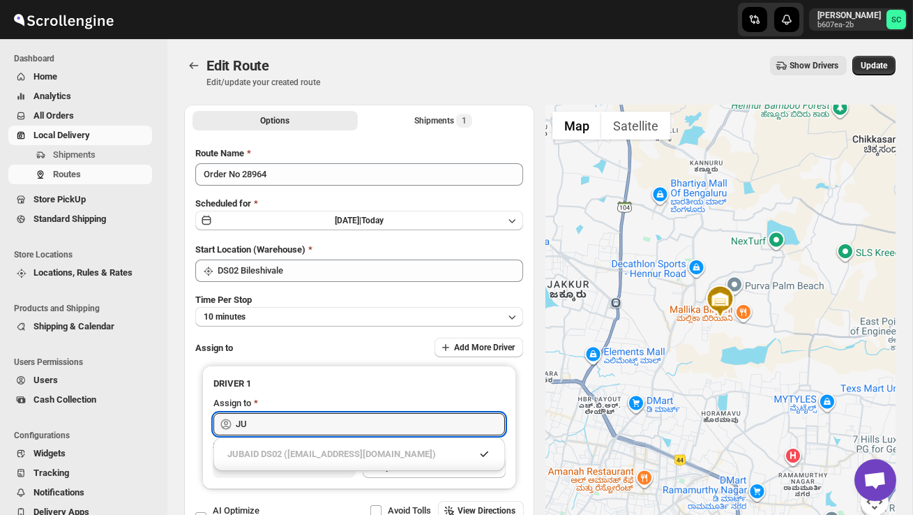
type input "J"
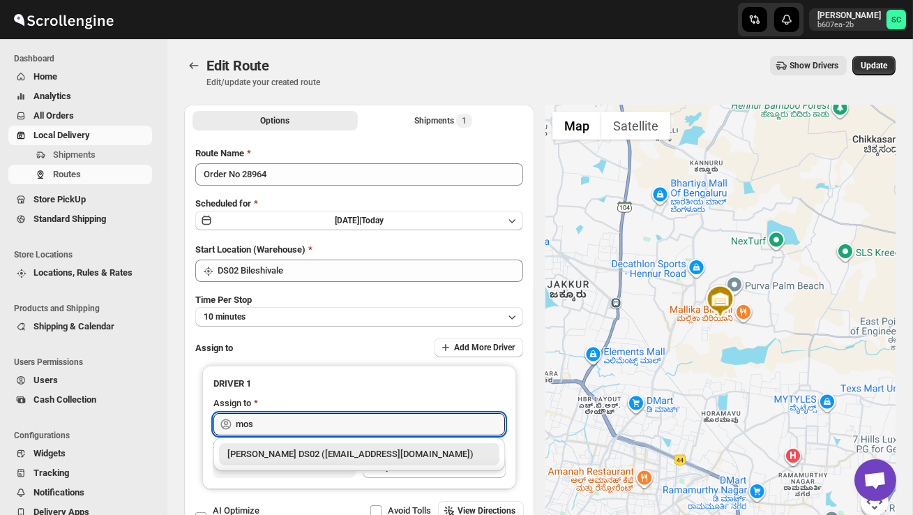
click at [311, 453] on div "[PERSON_NAME] DS02 ([EMAIL_ADDRESS][DOMAIN_NAME])" at bounding box center [359, 454] width 264 height 14
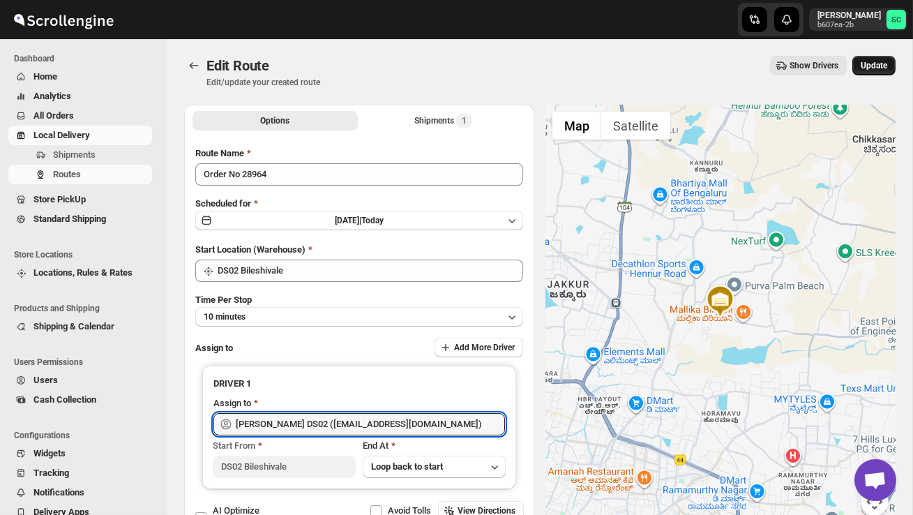
type input "[PERSON_NAME] DS02 ([EMAIL_ADDRESS][DOMAIN_NAME])"
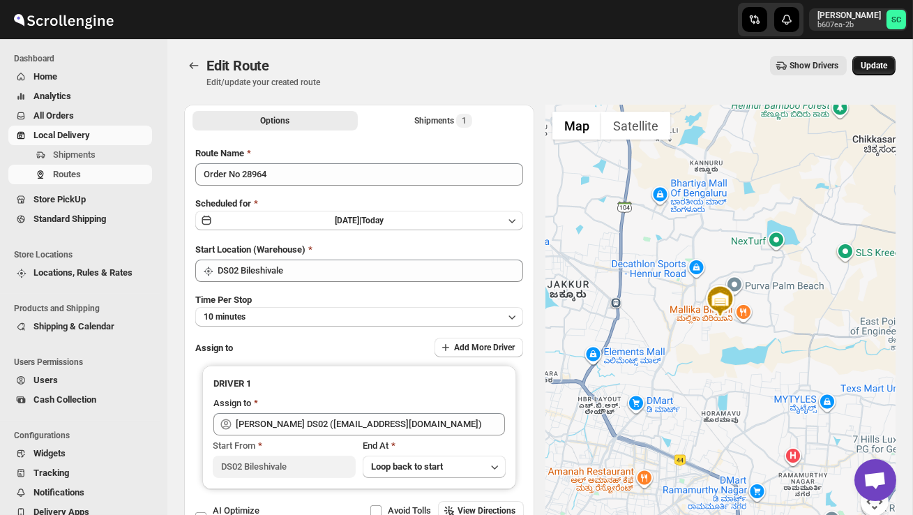
click at [882, 67] on span "Update" at bounding box center [874, 65] width 27 height 11
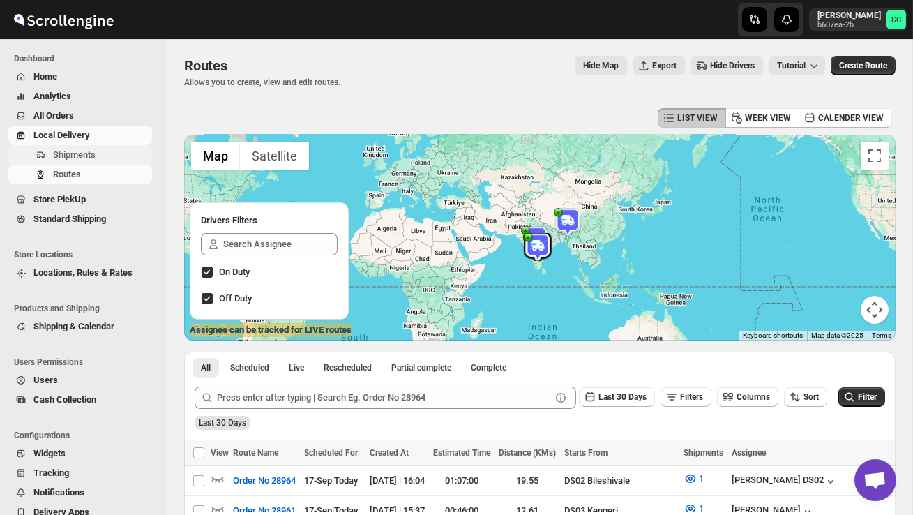
click at [71, 163] on button "Shipments" at bounding box center [80, 155] width 144 height 20
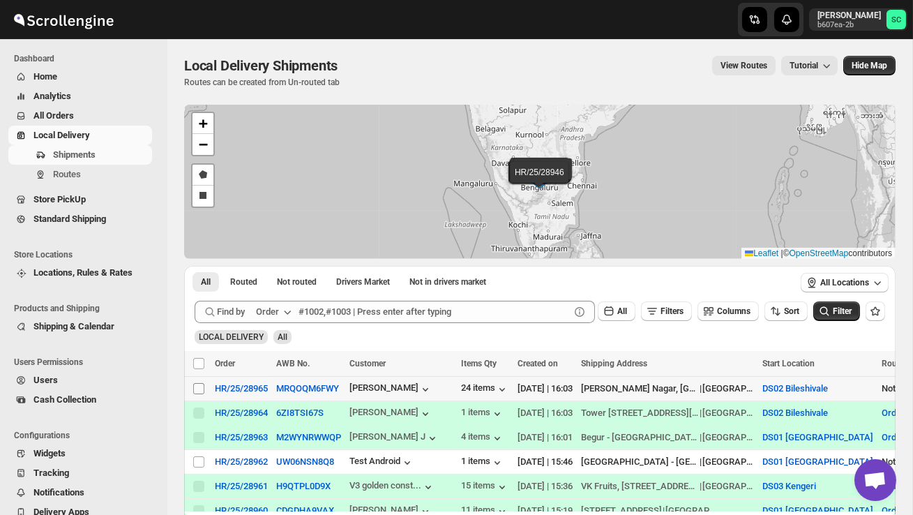
click at [195, 391] on input "Select shipment" at bounding box center [198, 388] width 11 height 11
checkbox input "true"
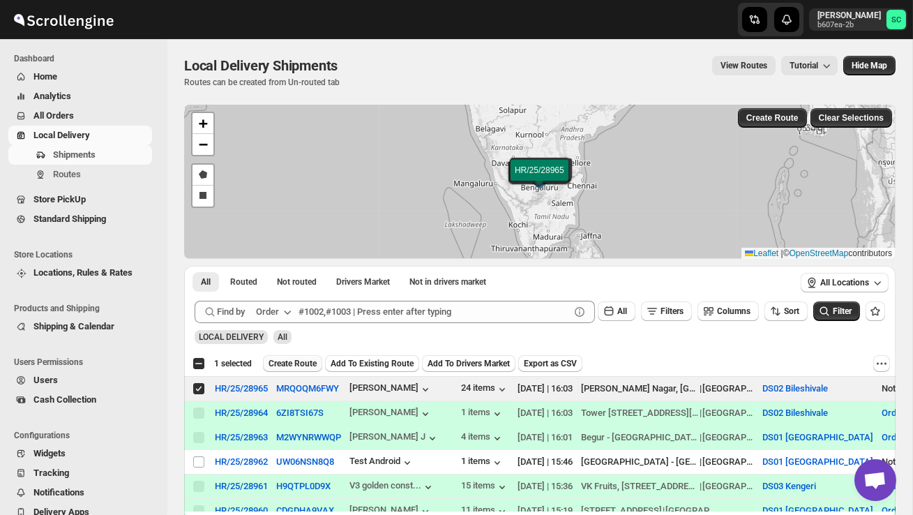
click at [288, 362] on span "Create Route" at bounding box center [293, 363] width 48 height 11
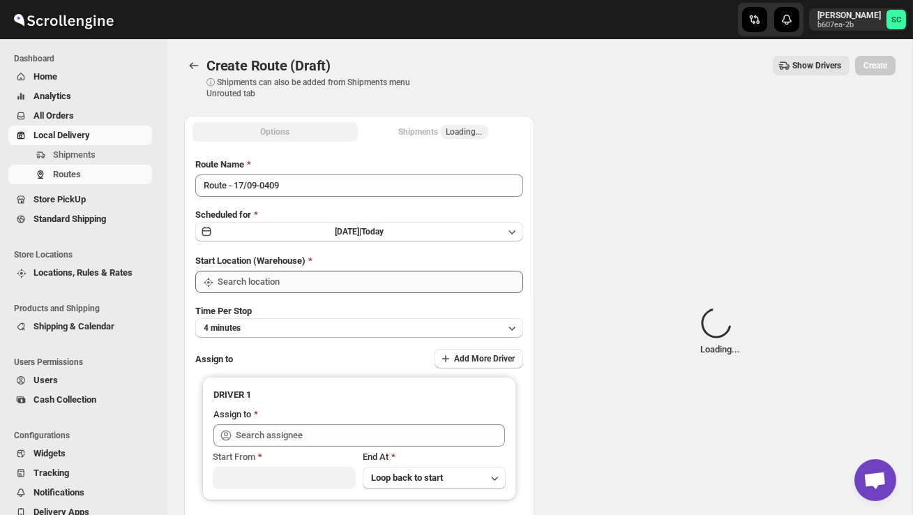
type input "DS02 Bileshivale"
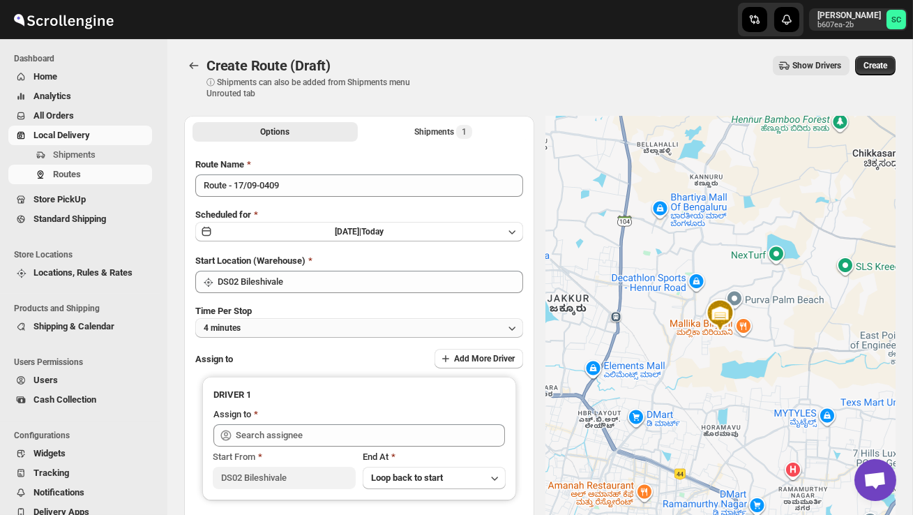
click at [338, 321] on button "4 minutes" at bounding box center [359, 328] width 328 height 20
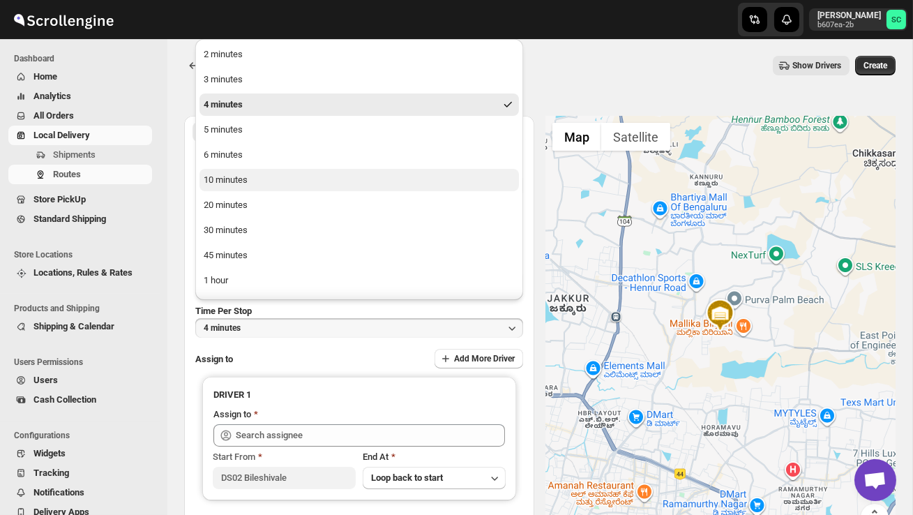
click at [260, 180] on button "10 minutes" at bounding box center [358, 180] width 319 height 22
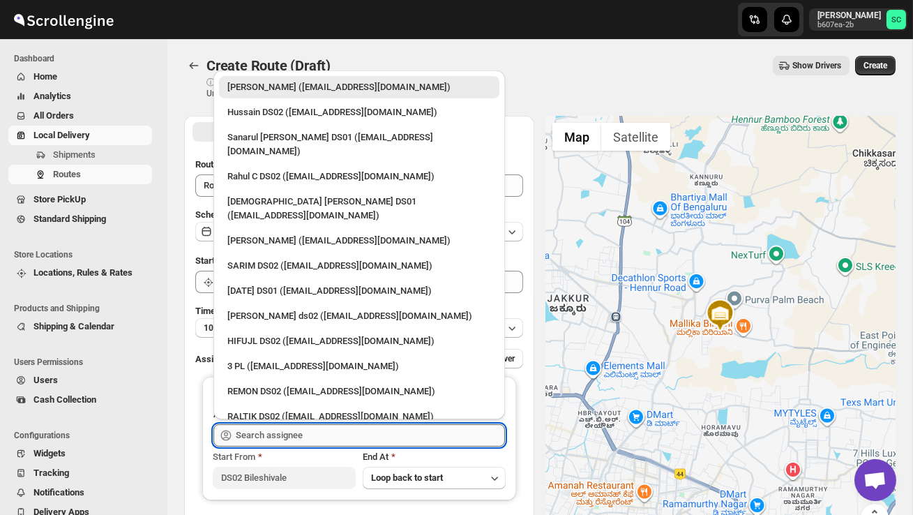
click at [268, 432] on input "text" at bounding box center [370, 435] width 269 height 22
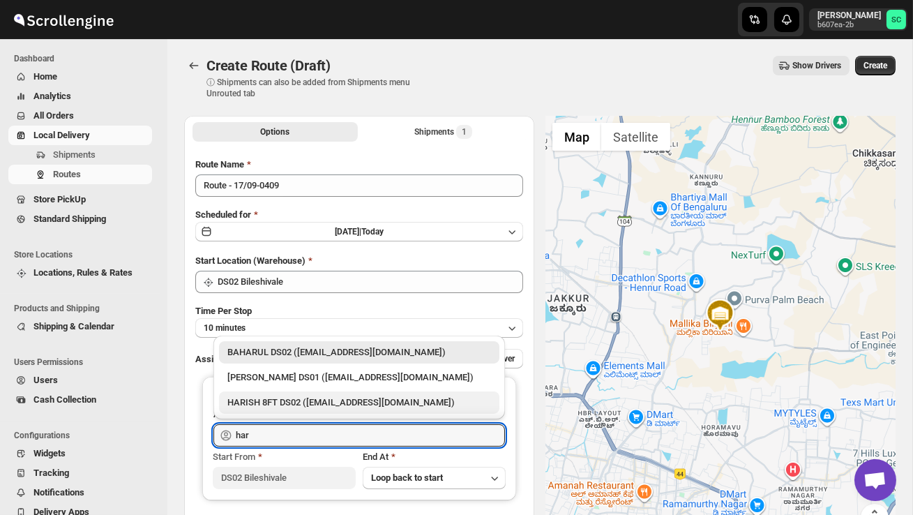
click at [313, 398] on div "HARISH 8FT DS02 ([EMAIL_ADDRESS][DOMAIN_NAME])" at bounding box center [359, 403] width 264 height 14
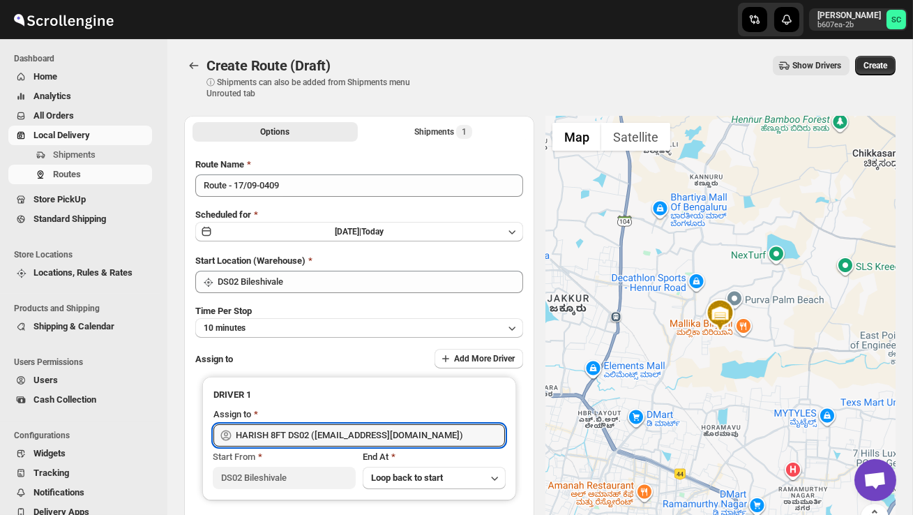
type input "HARISH 8FT DS02 ([EMAIL_ADDRESS][DOMAIN_NAME])"
click at [880, 63] on span "Create" at bounding box center [876, 65] width 24 height 11
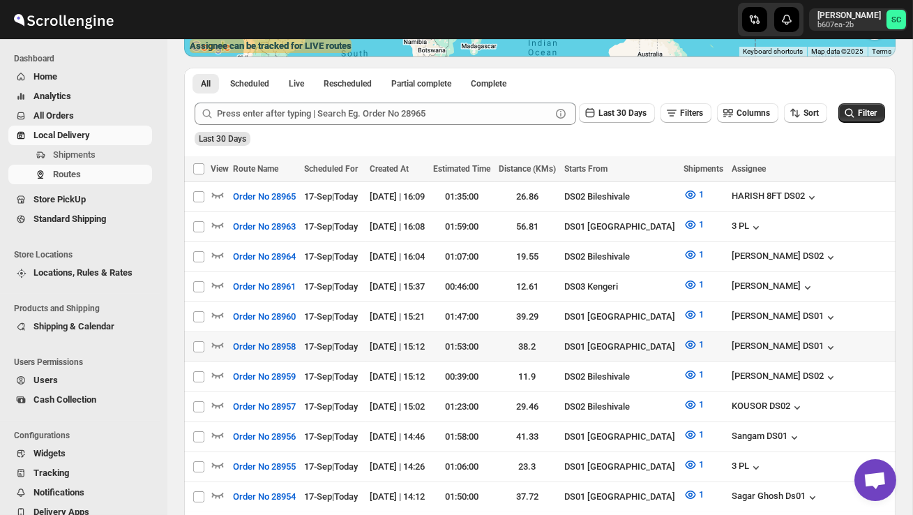
scroll to position [285, 0]
click at [219, 397] on icon "button" at bounding box center [218, 404] width 14 height 14
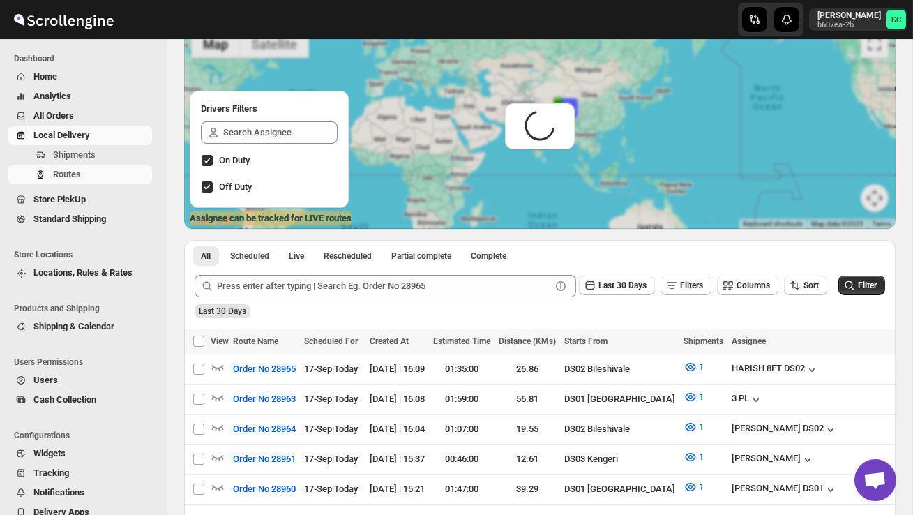
scroll to position [0, 0]
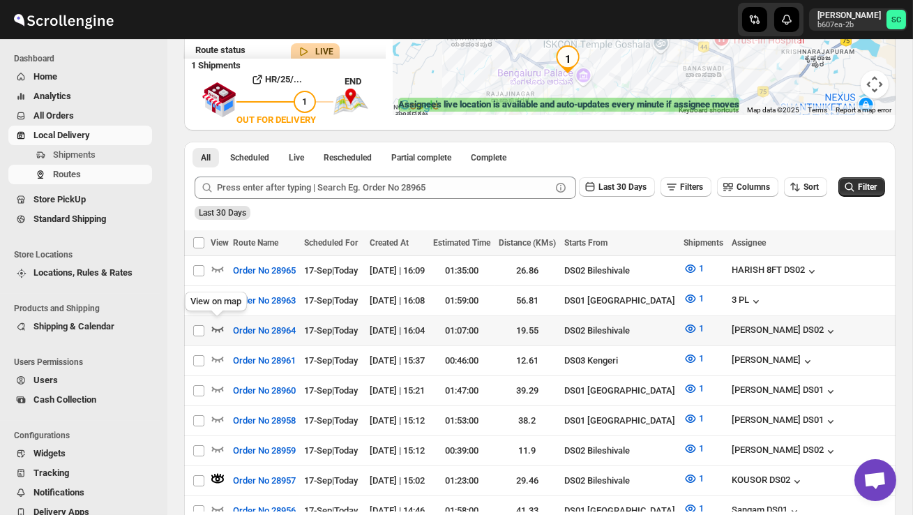
click at [213, 325] on icon "button" at bounding box center [218, 329] width 14 height 14
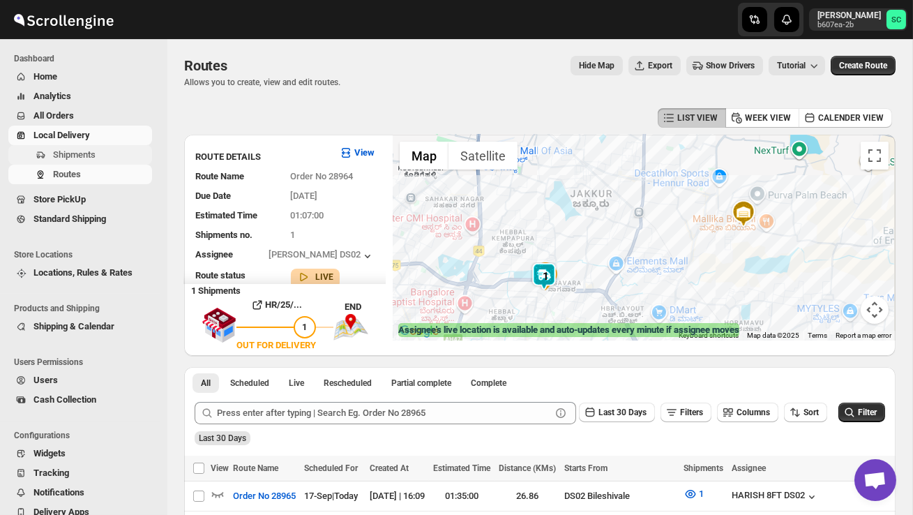
click at [123, 160] on span "Shipments" at bounding box center [101, 155] width 96 height 14
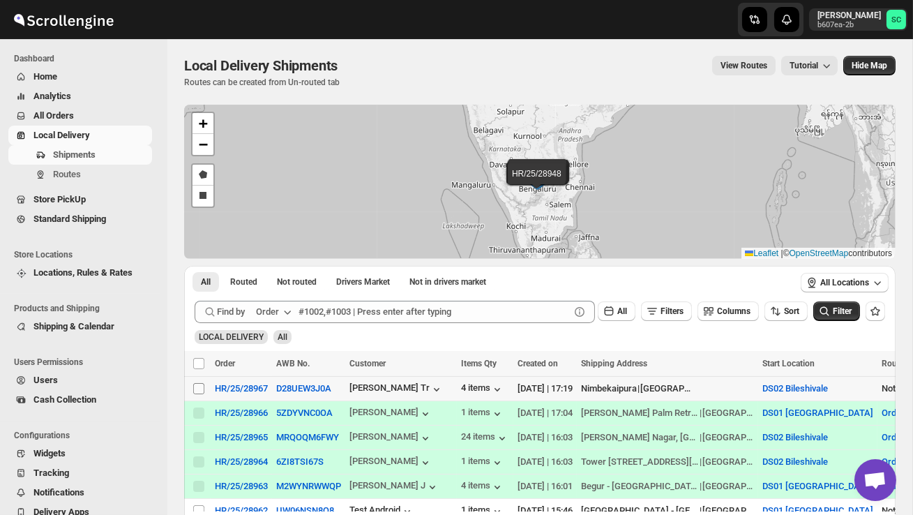
click at [200, 384] on input "Select shipment" at bounding box center [198, 388] width 11 height 11
checkbox input "true"
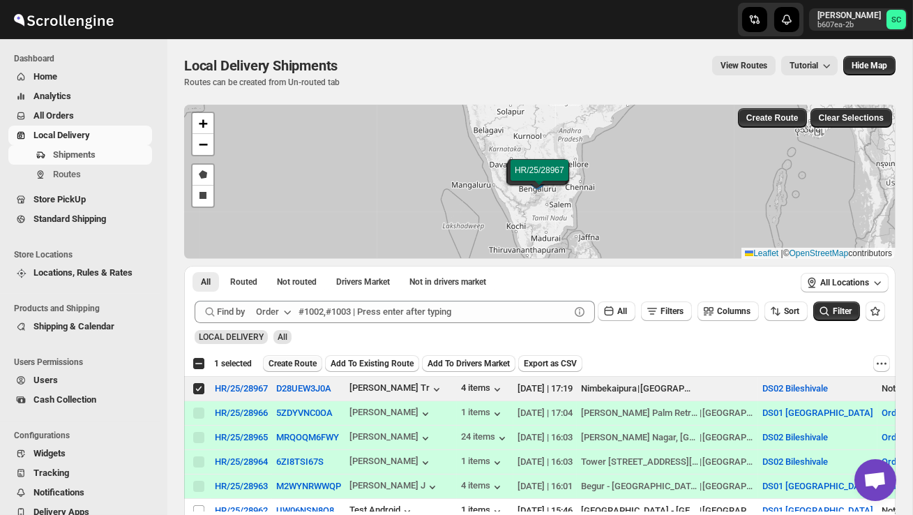
click at [312, 359] on span "Create Route" at bounding box center [293, 363] width 48 height 11
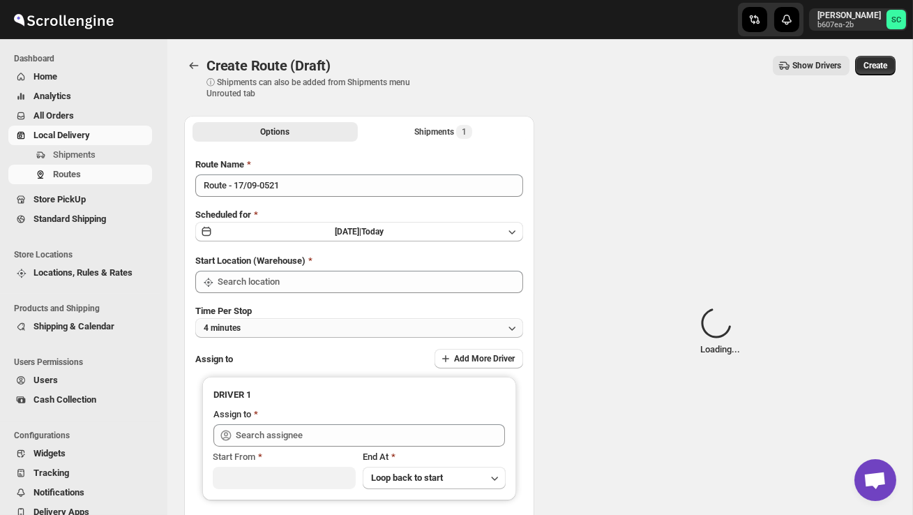
click at [312, 326] on button "4 minutes" at bounding box center [359, 328] width 328 height 20
type input "DS02 Bileshivale"
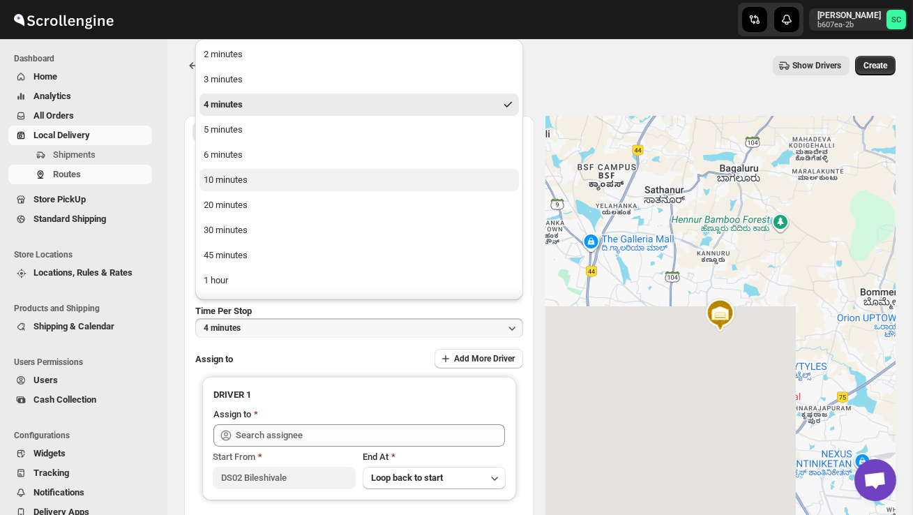
click at [262, 172] on button "10 minutes" at bounding box center [358, 180] width 319 height 22
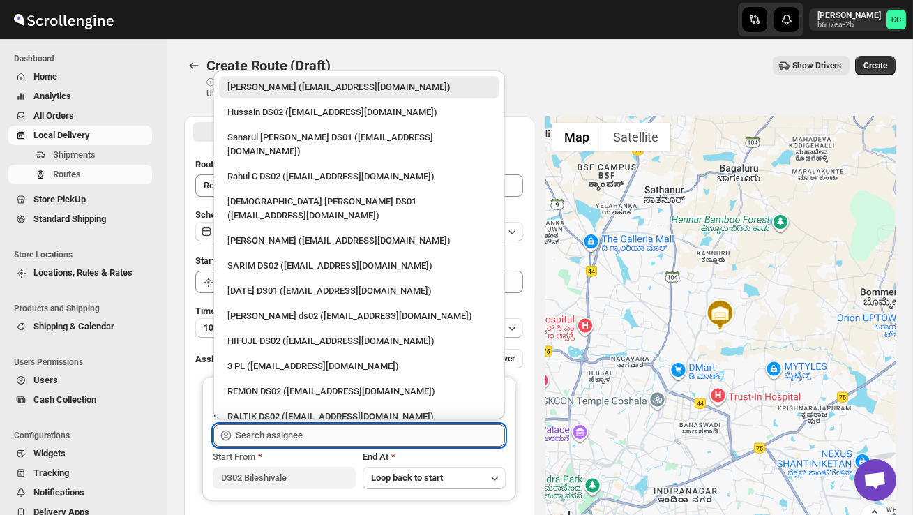
click at [285, 432] on input "text" at bounding box center [370, 435] width 269 height 22
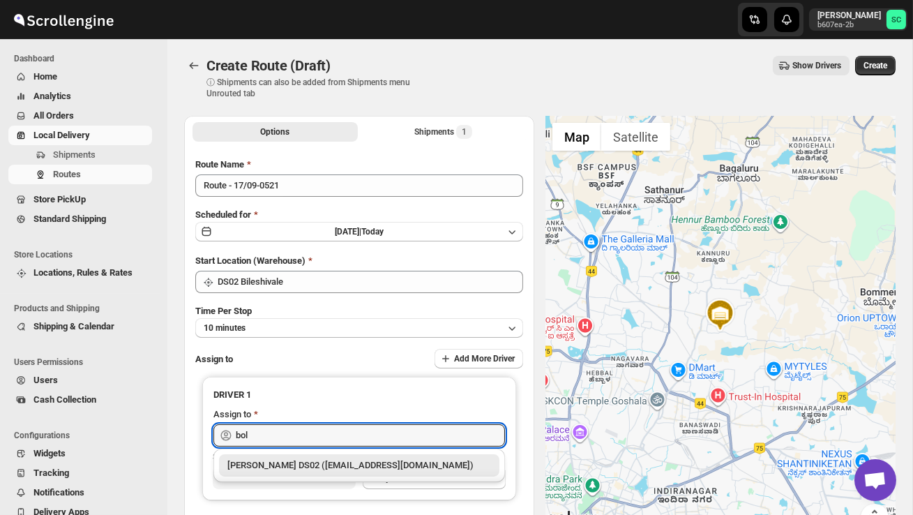
click at [317, 465] on div "[PERSON_NAME] DS02 ([EMAIL_ADDRESS][DOMAIN_NAME])" at bounding box center [359, 465] width 264 height 14
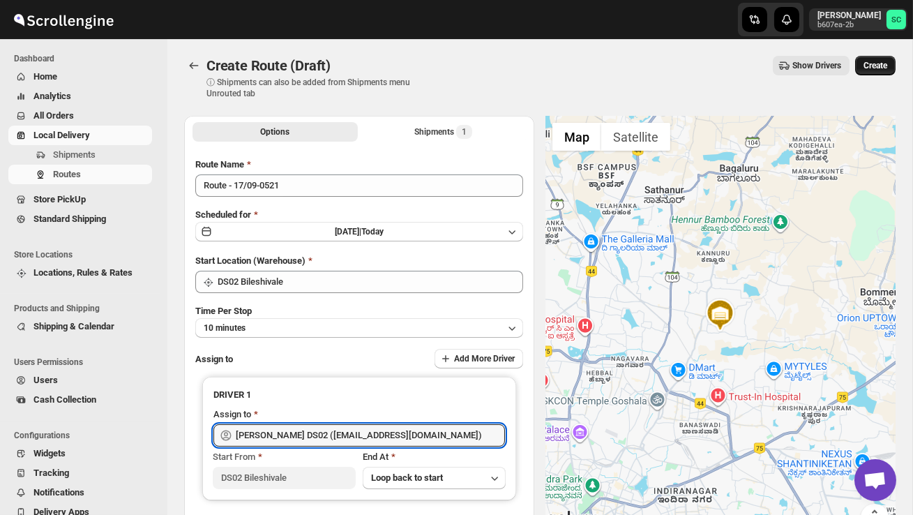
type input "[PERSON_NAME] DS02 ([EMAIL_ADDRESS][DOMAIN_NAME])"
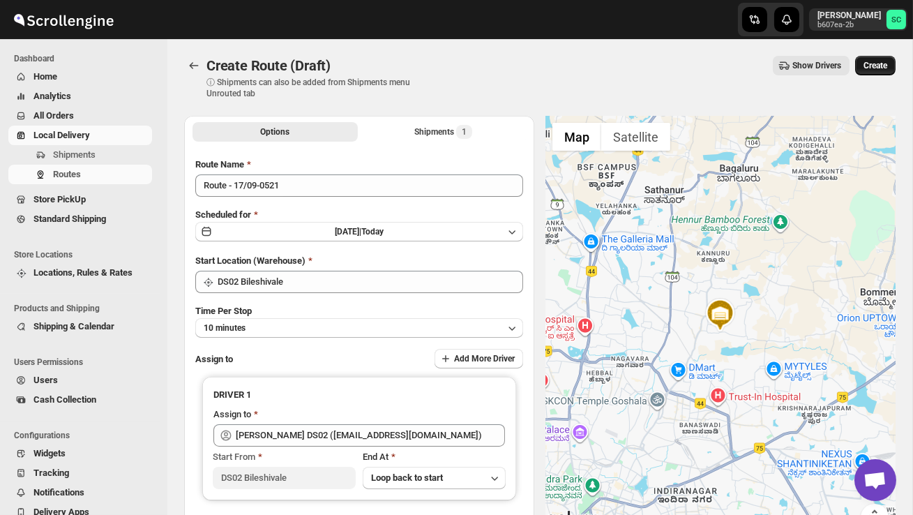
click at [872, 68] on span "Create" at bounding box center [876, 65] width 24 height 11
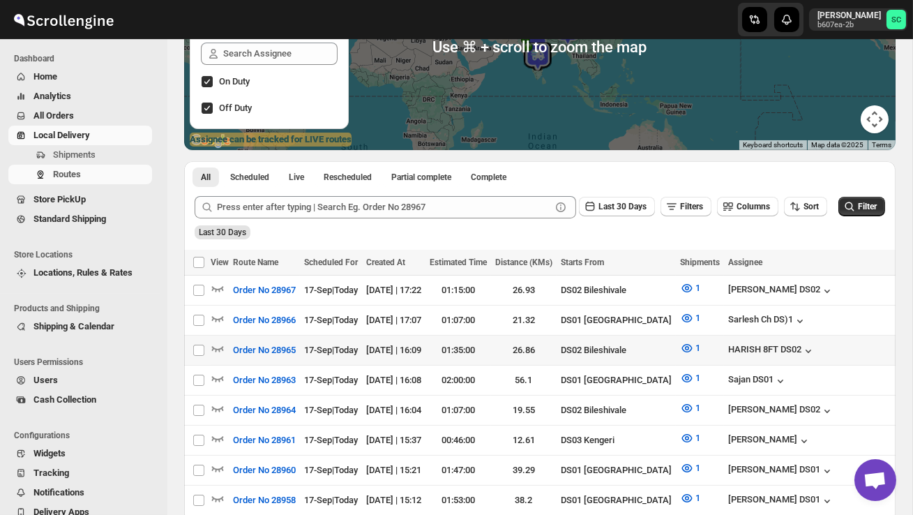
scroll to position [214, 0]
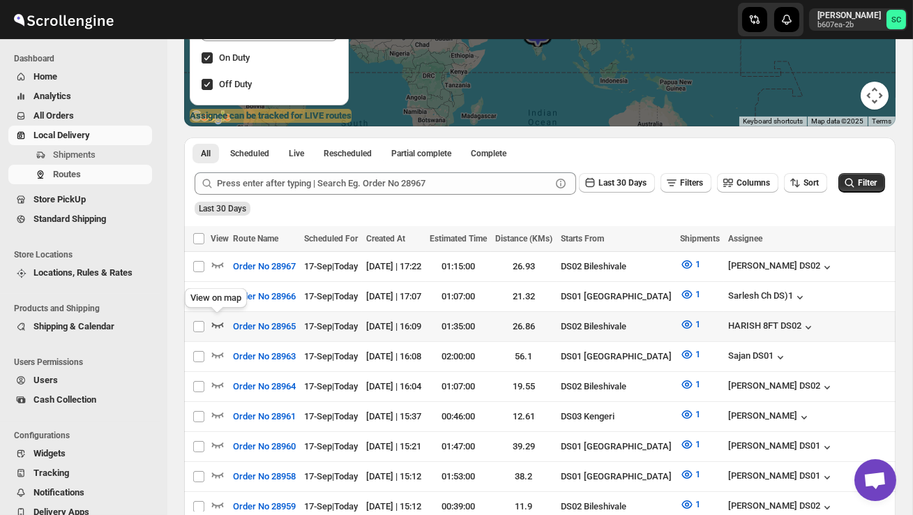
click at [222, 321] on icon "button" at bounding box center [218, 324] width 14 height 14
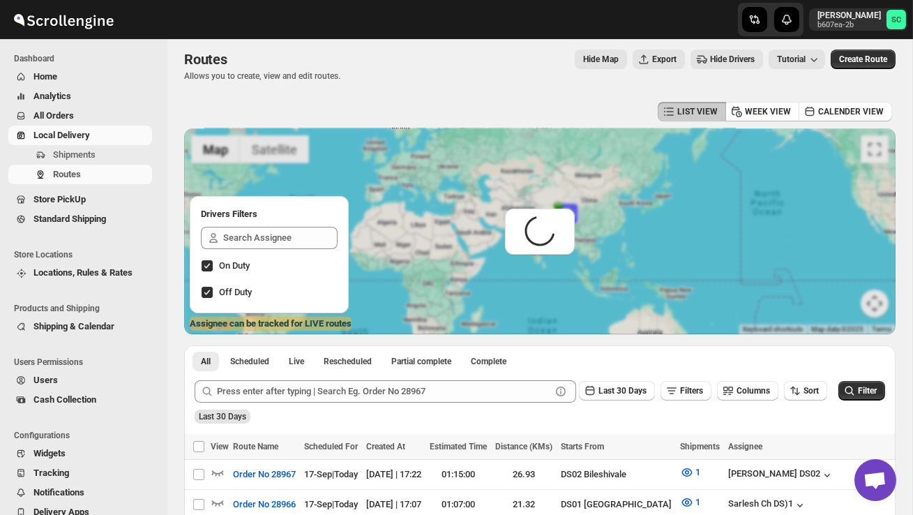
scroll to position [0, 0]
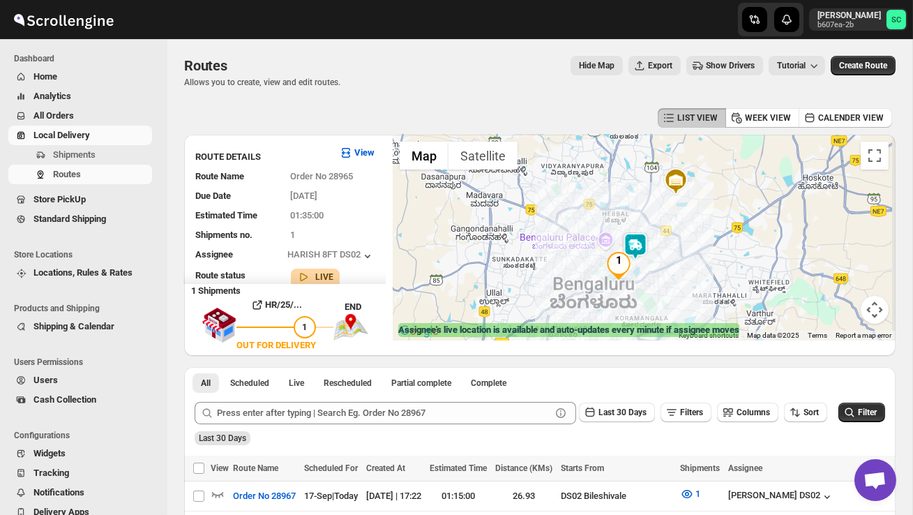
click at [643, 243] on img at bounding box center [636, 246] width 28 height 28
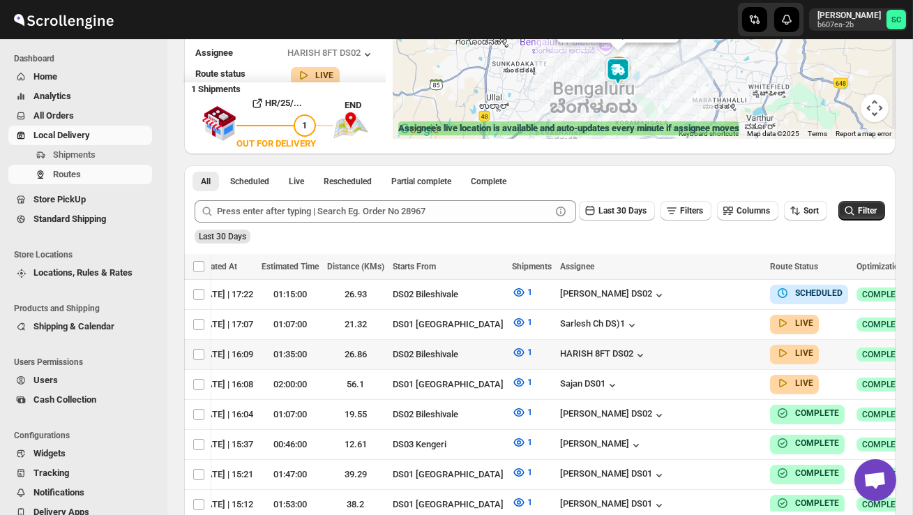
scroll to position [0, 190]
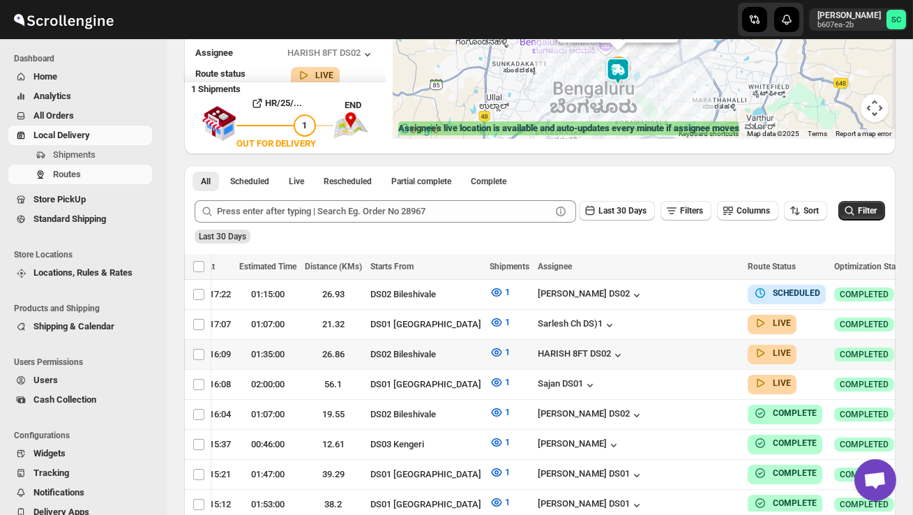
click at [912, 347] on icon "button" at bounding box center [926, 354] width 14 height 14
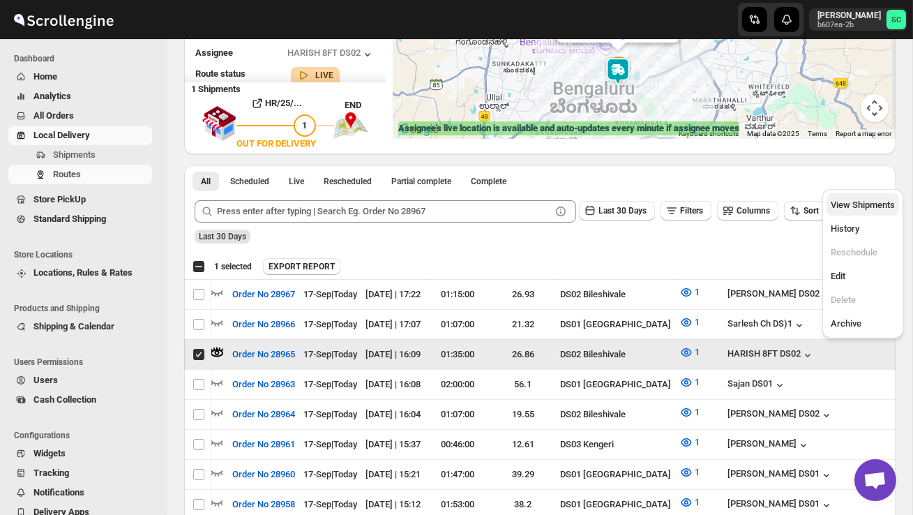
click at [873, 206] on span "View Shipments" at bounding box center [863, 204] width 64 height 10
checkbox input "false"
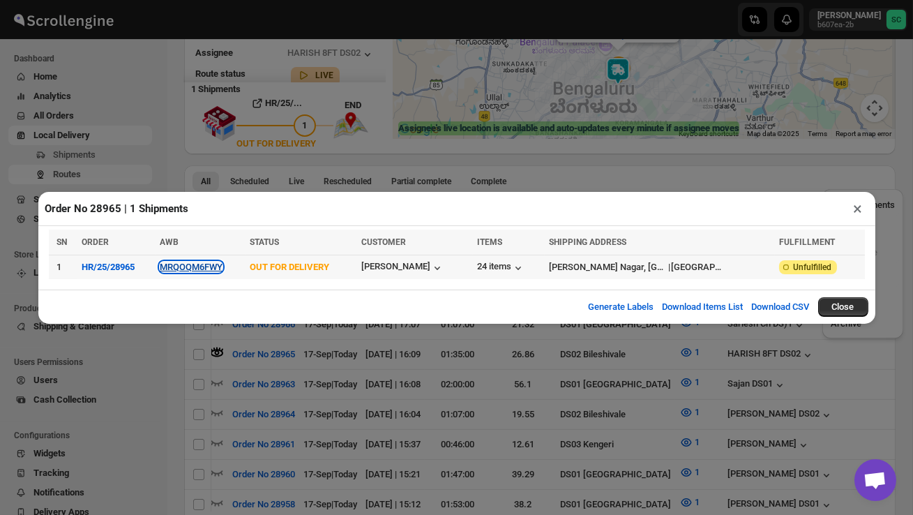
click at [213, 266] on button "MRQOQM6FWY" at bounding box center [191, 267] width 63 height 10
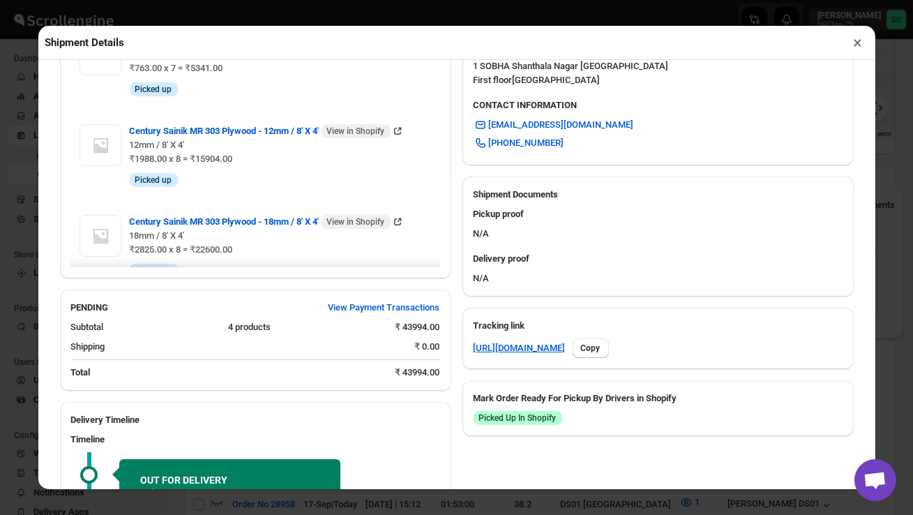
scroll to position [695, 0]
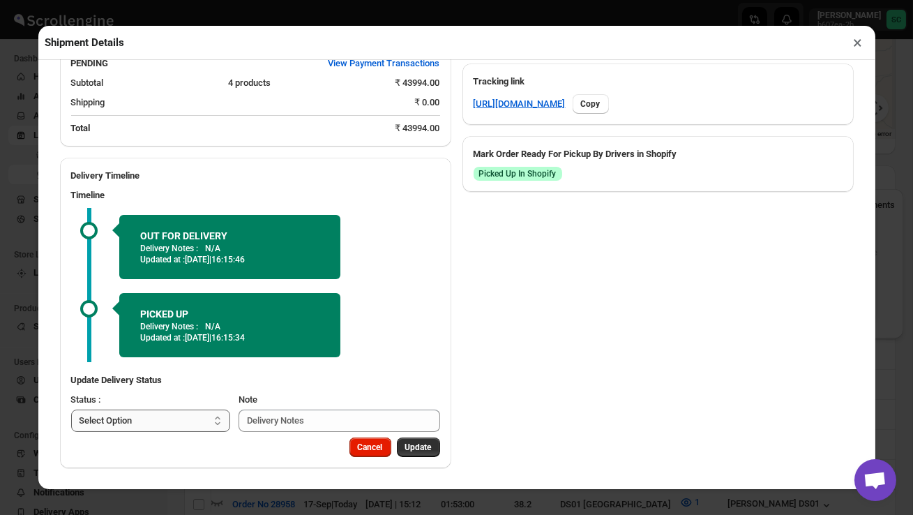
click at [197, 420] on select "Select Option PICKED UP OUT FOR DELIVERY RESCHEDULE DELIVERED CANCELLED" at bounding box center [151, 420] width 160 height 22
select select "DELIVERED"
click at [423, 446] on span "Update" at bounding box center [418, 447] width 27 height 11
select select
click at [865, 41] on button "×" at bounding box center [858, 43] width 20 height 20
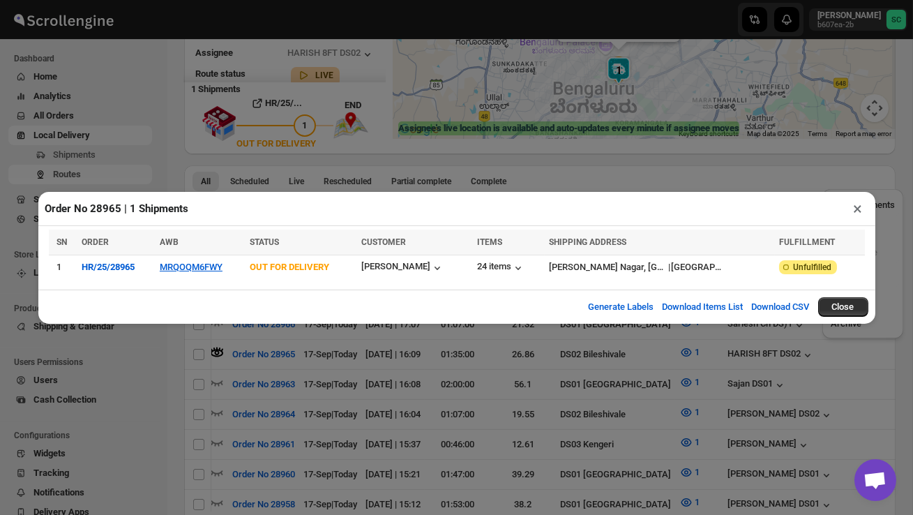
click at [857, 211] on button "×" at bounding box center [858, 209] width 20 height 20
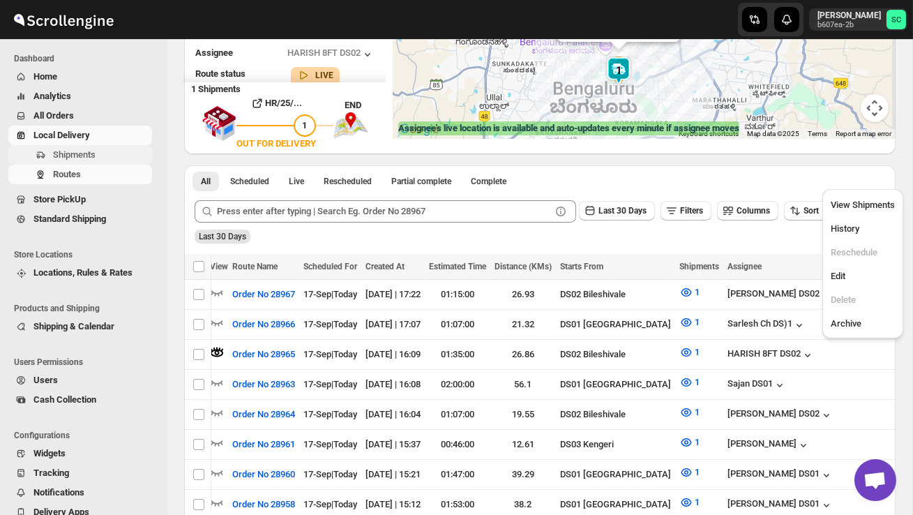
click at [100, 150] on span "Shipments" at bounding box center [101, 155] width 96 height 14
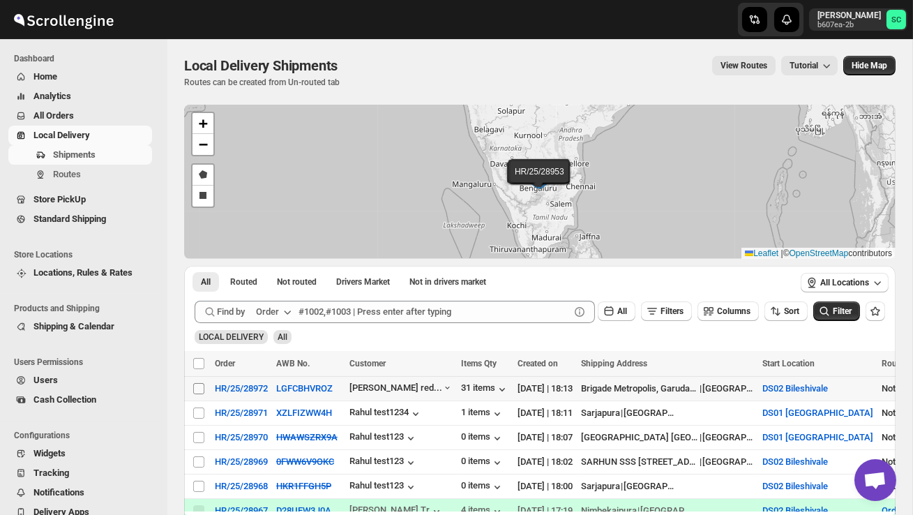
click at [197, 385] on input "Select shipment" at bounding box center [198, 388] width 11 height 11
checkbox input "true"
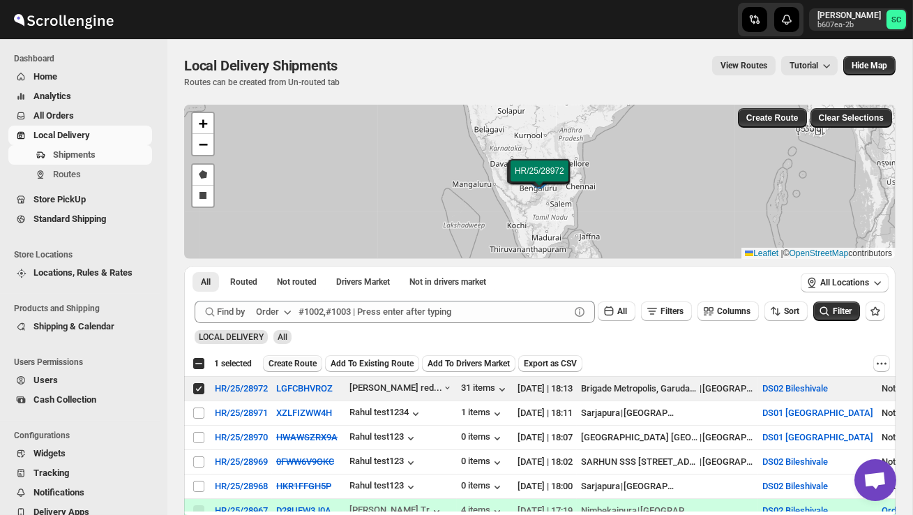
click at [307, 365] on span "Create Route" at bounding box center [293, 363] width 48 height 11
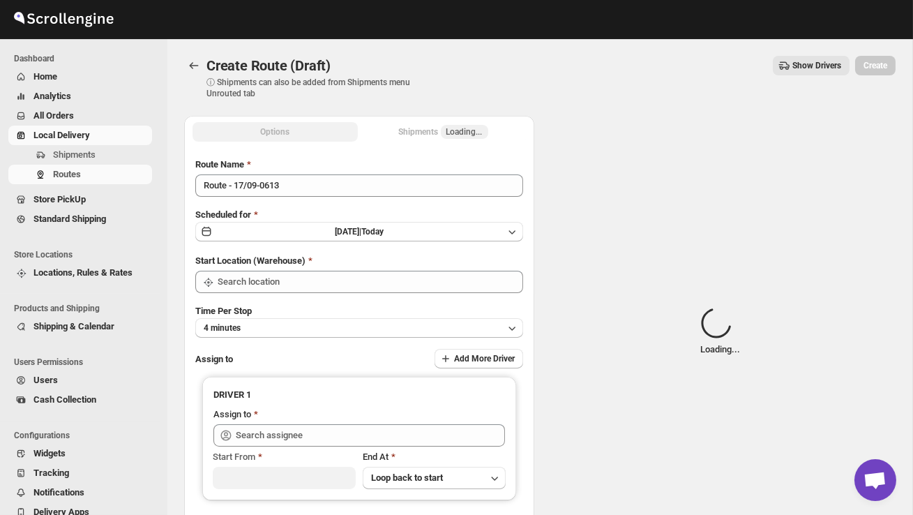
type input "DS02 Bileshivale"
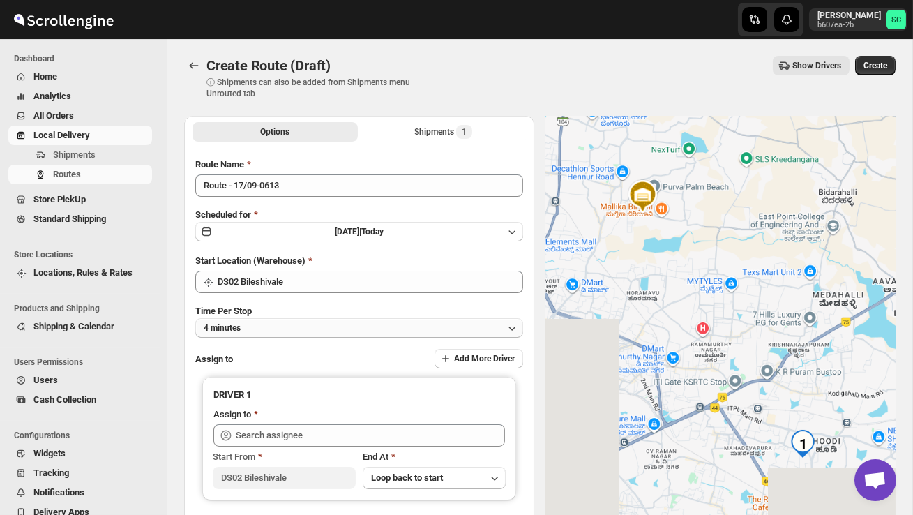
click at [320, 329] on button "4 minutes" at bounding box center [359, 328] width 328 height 20
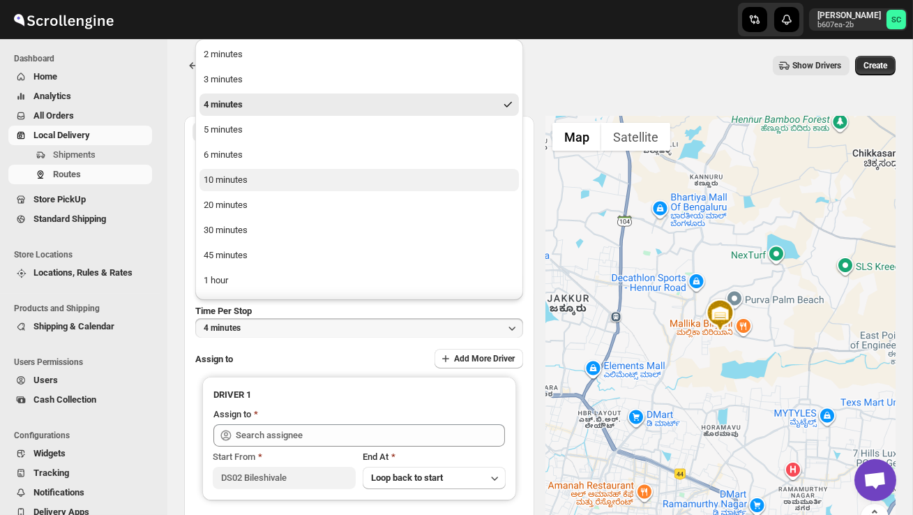
click at [280, 175] on button "10 minutes" at bounding box center [358, 180] width 319 height 22
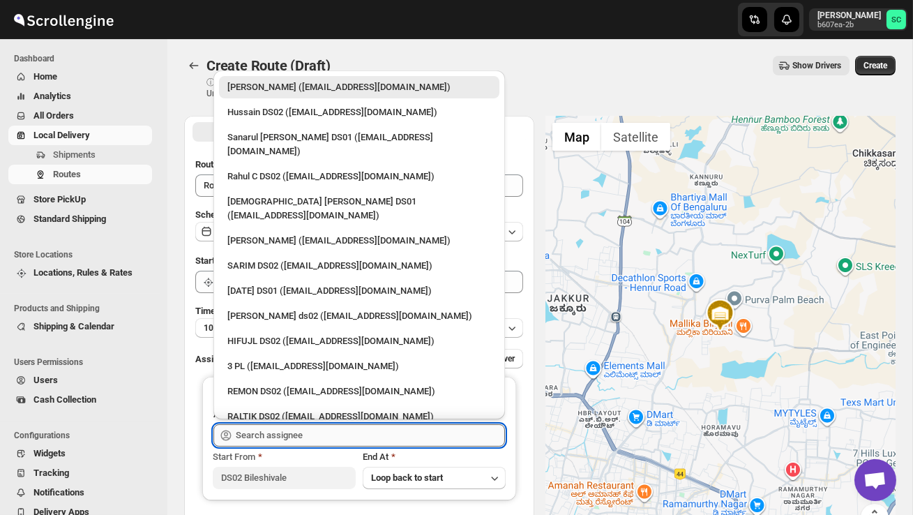
click at [293, 429] on input "text" at bounding box center [370, 435] width 269 height 22
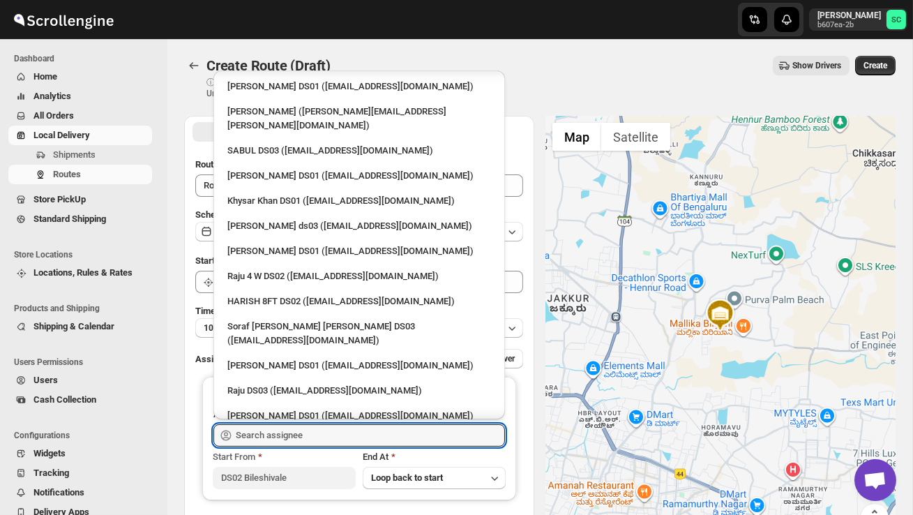
scroll to position [1241, 0]
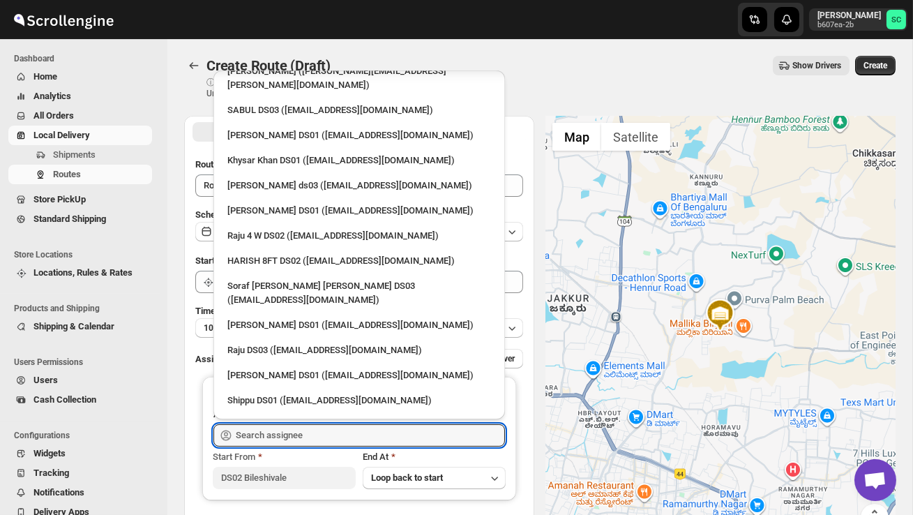
click at [299, 494] on div "[PERSON_NAME] DS02 ([EMAIL_ADDRESS][DOMAIN_NAME])" at bounding box center [359, 501] width 264 height 14
type input "[PERSON_NAME] DS02 ([EMAIL_ADDRESS][DOMAIN_NAME])"
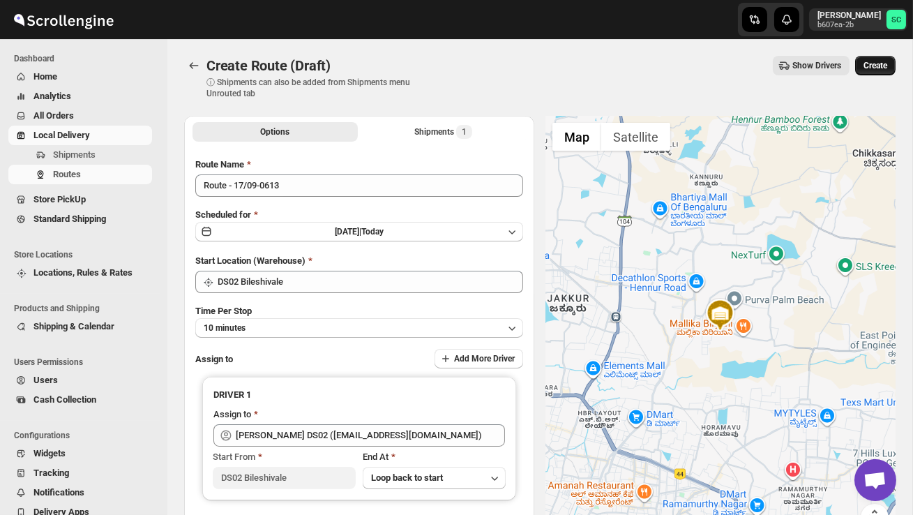
click at [875, 68] on span "Create" at bounding box center [876, 65] width 24 height 11
